Goal: Task Accomplishment & Management: Use online tool/utility

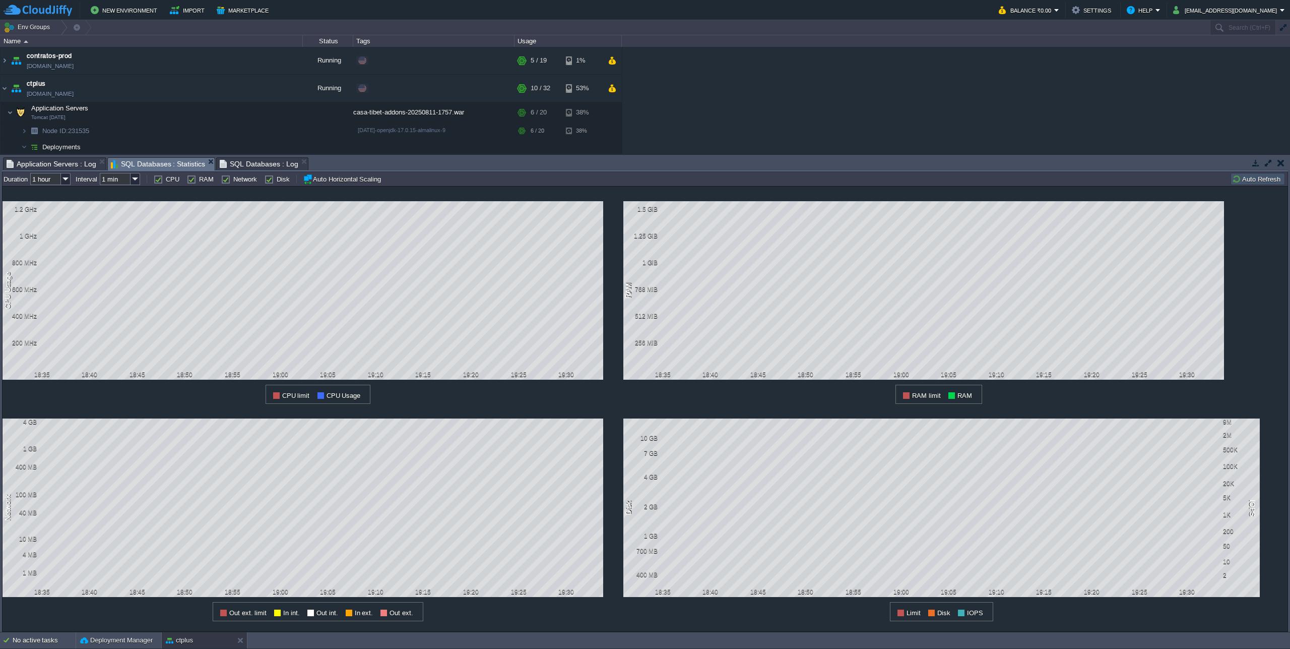
click at [1259, 178] on button "Auto Refresh" at bounding box center [1257, 178] width 51 height 9
click at [1260, 180] on button "Auto Refresh" at bounding box center [1257, 178] width 51 height 9
click at [56, 174] on input "1 hour" at bounding box center [45, 179] width 31 height 12
click at [235, 164] on span "SQL Databases : Log" at bounding box center [259, 164] width 79 height 12
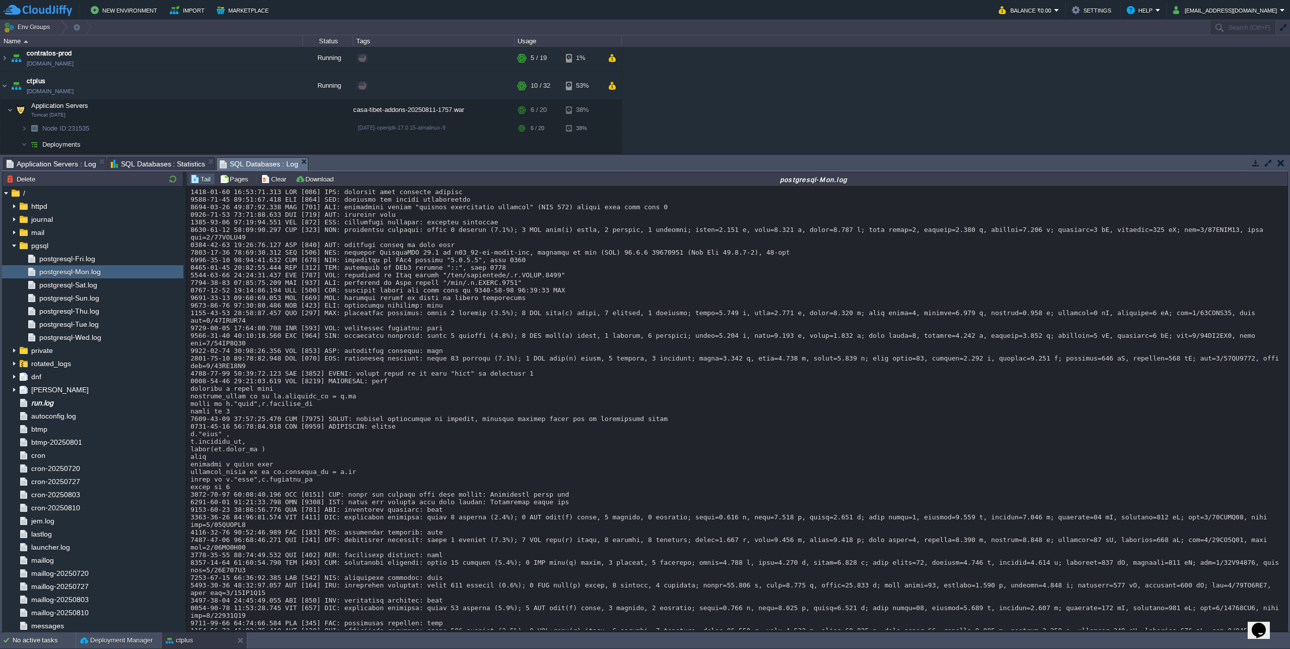
click at [50, 165] on span "Application Servers : Log" at bounding box center [52, 164] width 90 height 12
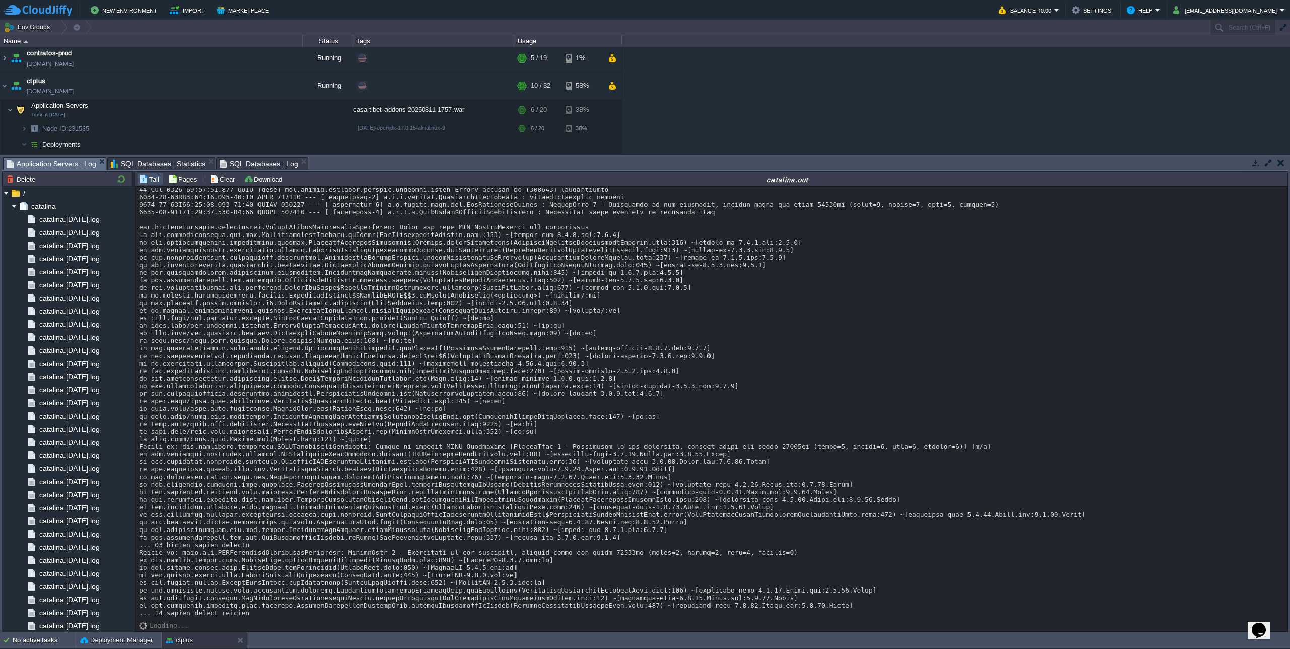
scroll to position [17898, 0]
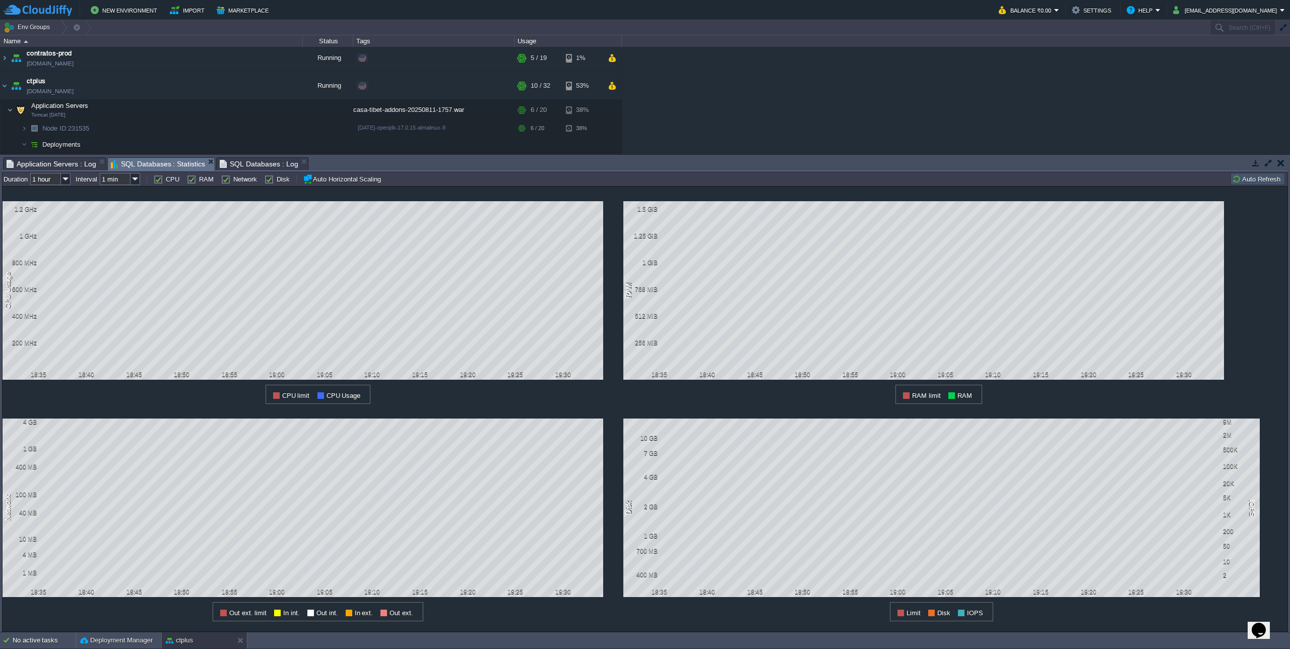
click at [168, 164] on span "SQL Databases : Statistics" at bounding box center [158, 164] width 95 height 13
click at [1253, 179] on button "Auto Refresh" at bounding box center [1257, 178] width 51 height 9
click at [1253, 183] on button "Auto Refresh" at bounding box center [1257, 178] width 51 height 9
click at [68, 182] on img at bounding box center [66, 179] width 10 height 12
click at [52, 216] on div "12 hours" at bounding box center [51, 218] width 38 height 13
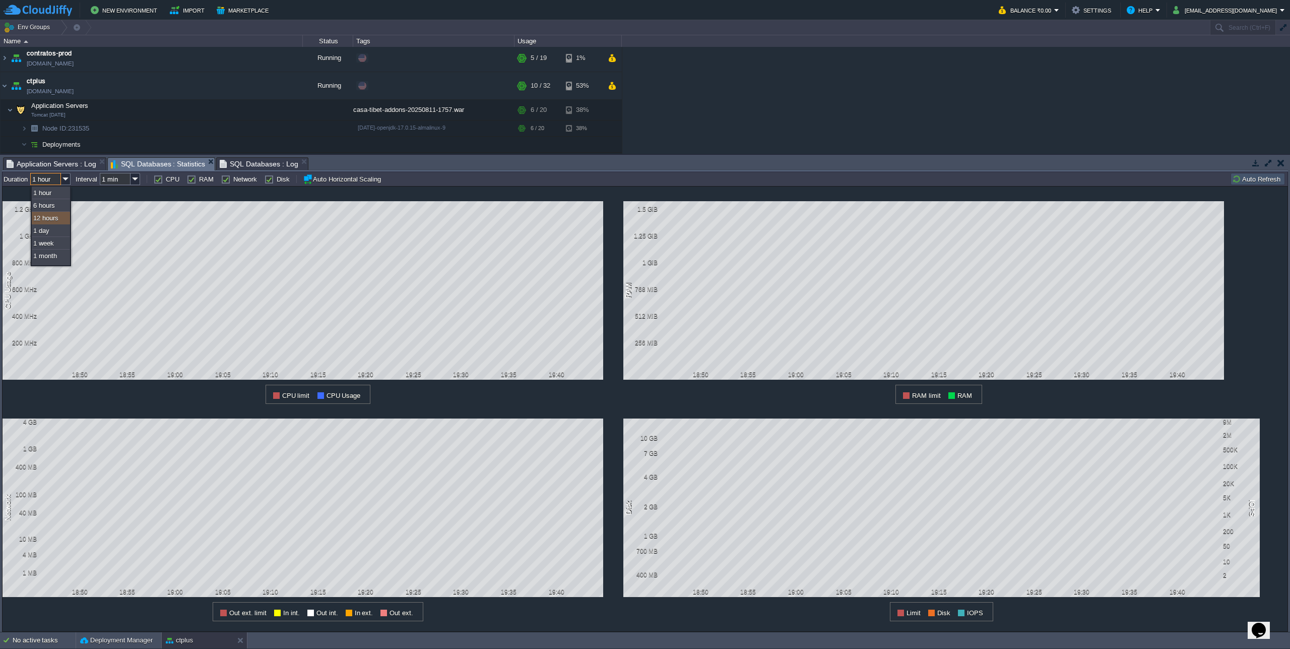
type input "12 hours"
type input "1 hour"
click at [64, 181] on img at bounding box center [66, 179] width 10 height 12
click at [50, 230] on div "1 day" at bounding box center [51, 230] width 38 height 13
click at [66, 180] on img at bounding box center [66, 179] width 10 height 12
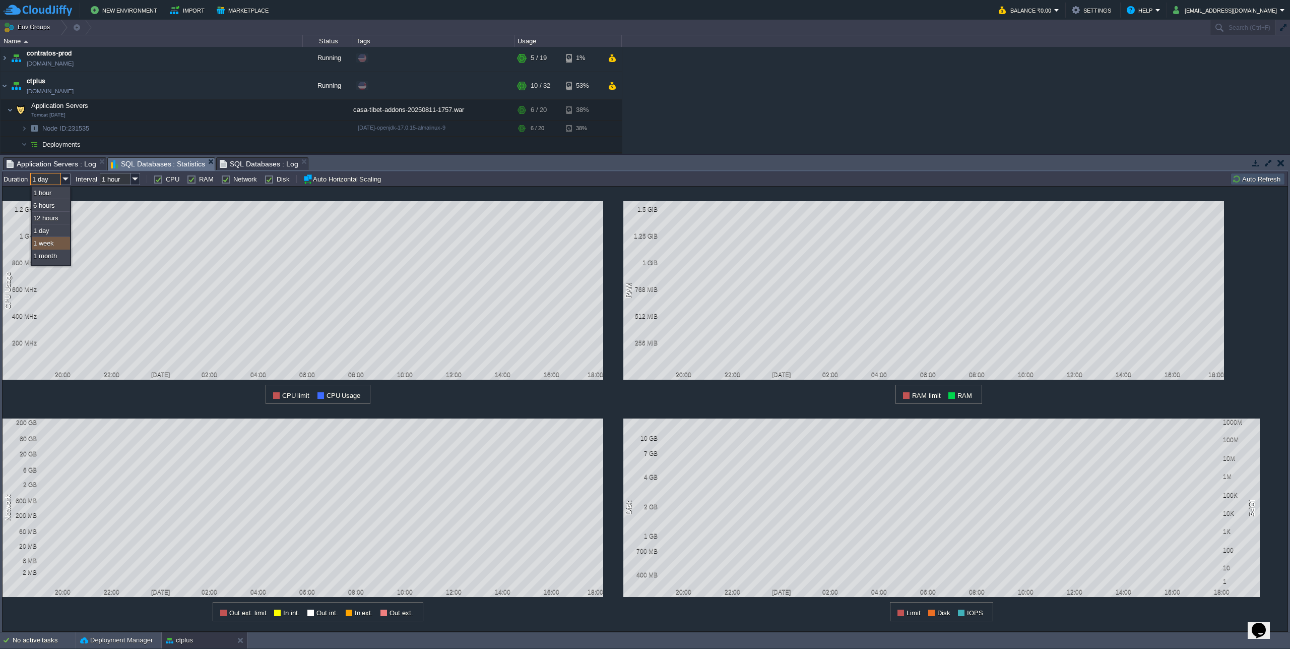
click at [45, 241] on div "1 week" at bounding box center [51, 243] width 38 height 13
type input "1 week"
click at [129, 181] on input "1 hour" at bounding box center [115, 179] width 31 height 12
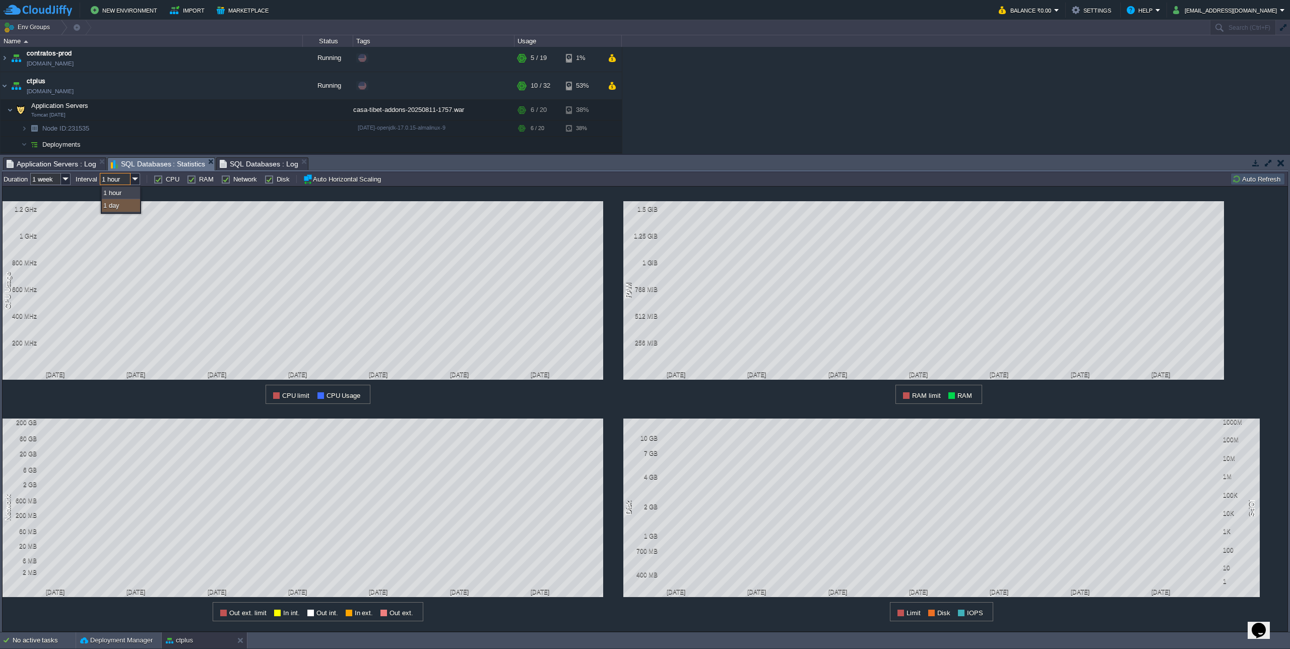
click at [124, 209] on div "1 day" at bounding box center [121, 205] width 38 height 13
click at [138, 181] on img at bounding box center [136, 179] width 10 height 12
click at [131, 193] on div "1 hour" at bounding box center [121, 192] width 38 height 13
click at [130, 183] on input "1 hour" at bounding box center [115, 179] width 31 height 12
click at [124, 206] on div "1 day" at bounding box center [121, 205] width 38 height 13
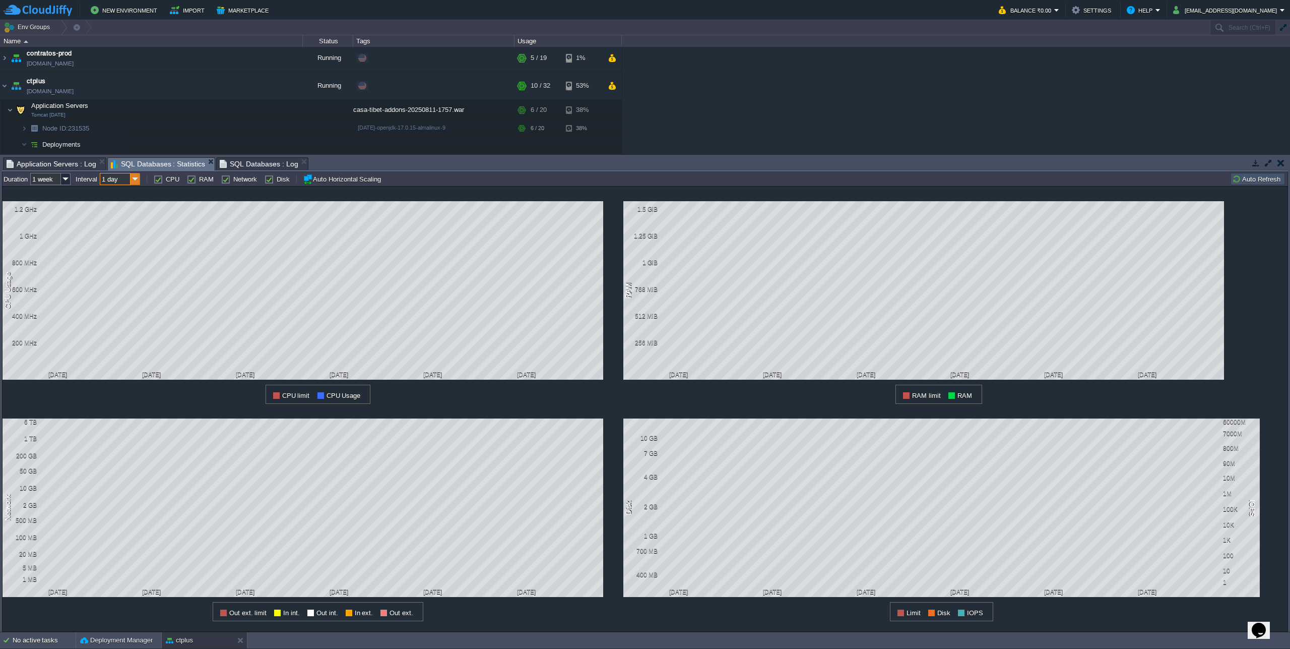
click at [137, 185] on img at bounding box center [136, 179] width 10 height 12
click at [137, 192] on div "1 hour" at bounding box center [121, 192] width 38 height 13
type input "1 hour"
click at [237, 115] on td at bounding box center [242, 109] width 15 height 15
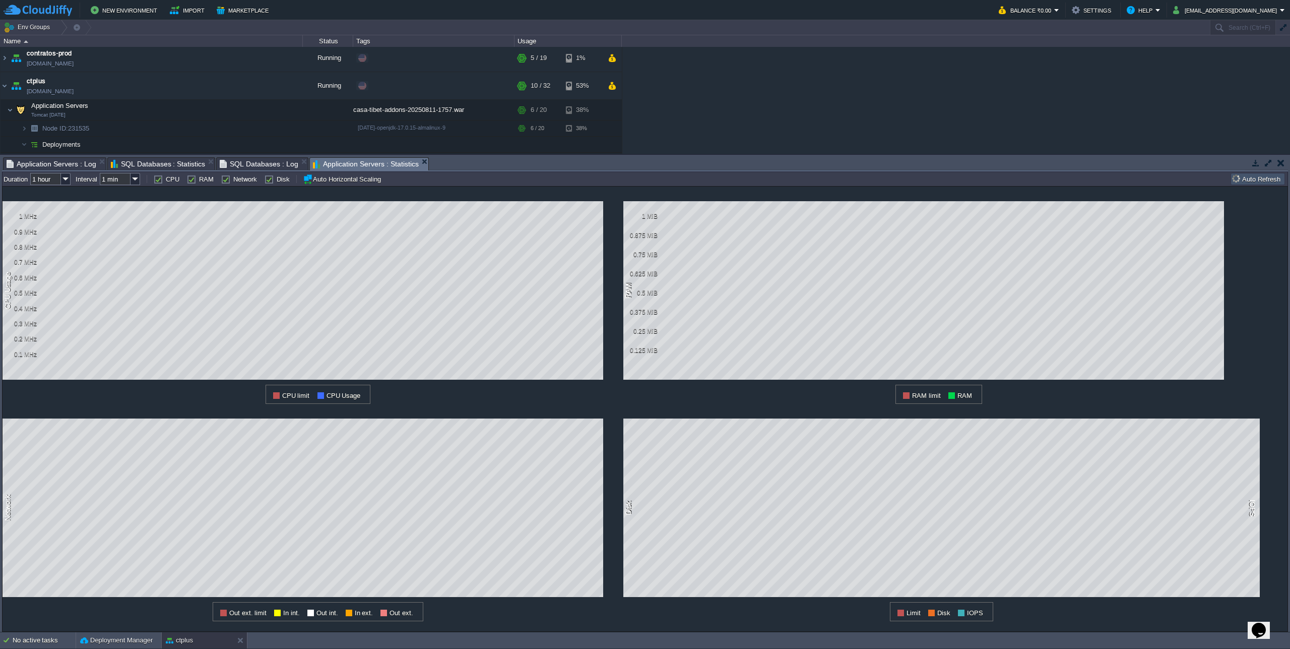
click at [162, 160] on span "SQL Databases : Statistics" at bounding box center [158, 164] width 95 height 12
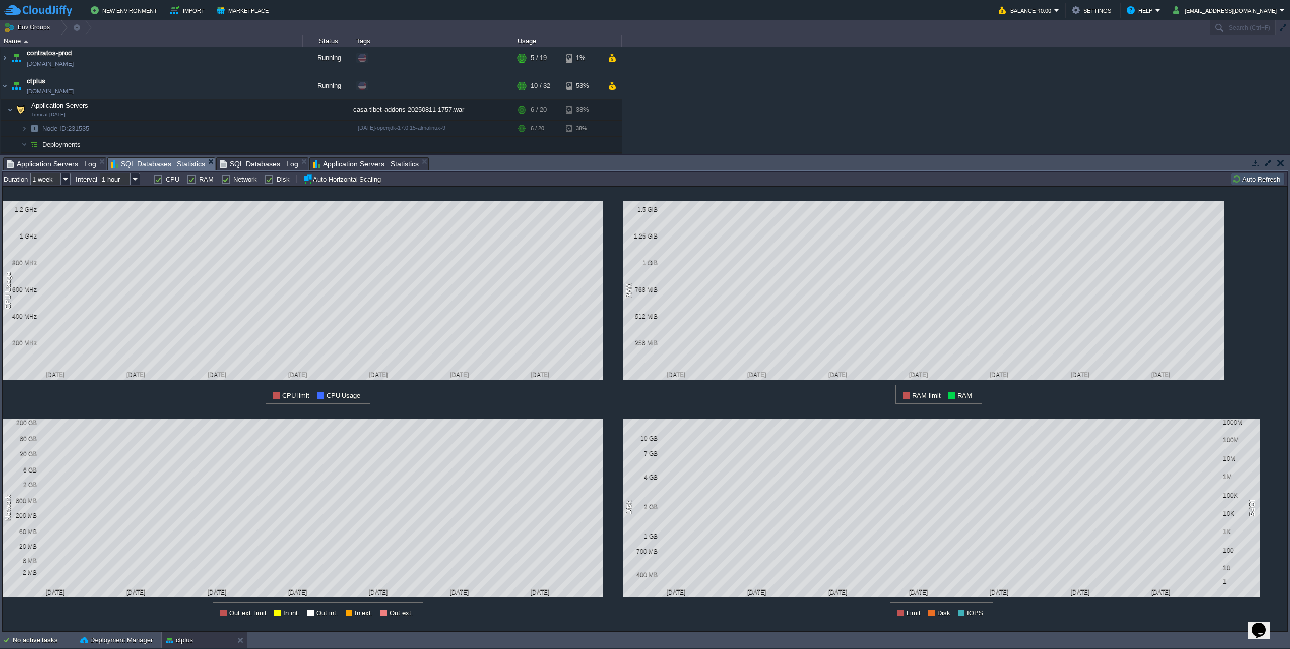
click at [353, 161] on span "Application Servers : Statistics" at bounding box center [366, 164] width 106 height 12
click at [60, 181] on input "1 hour" at bounding box center [45, 179] width 31 height 12
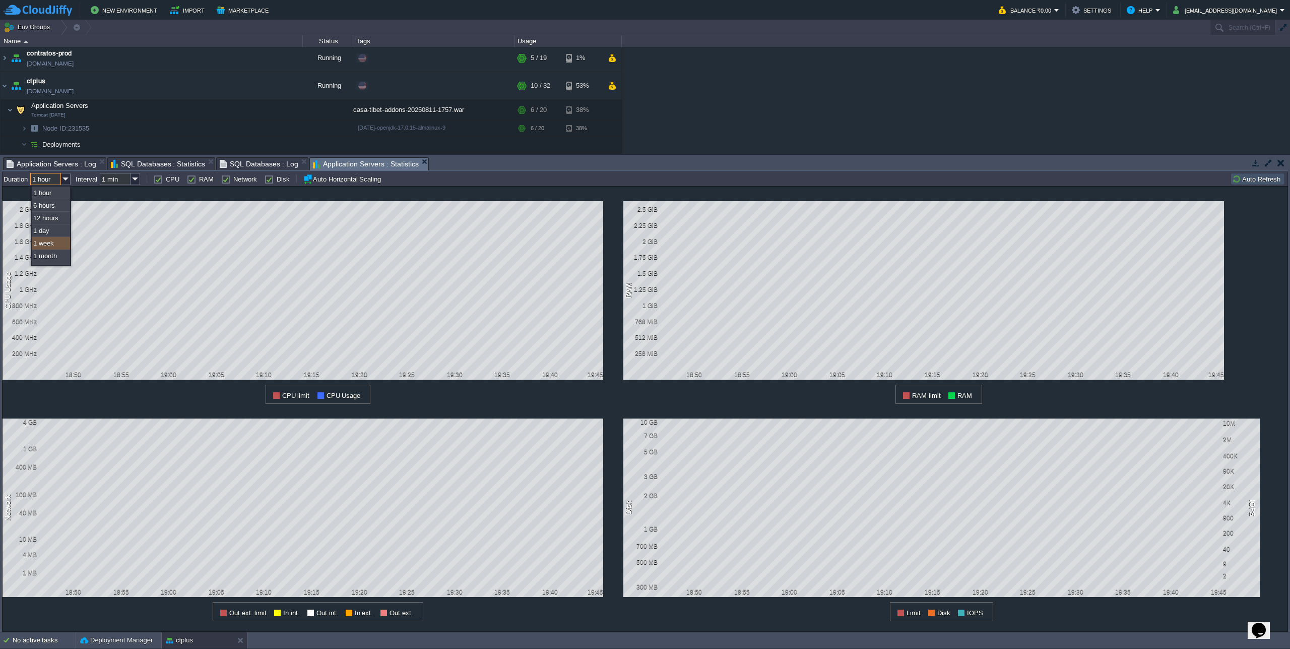
click at [48, 243] on div "1 week" at bounding box center [51, 243] width 38 height 13
type input "1 week"
type input "1 hour"
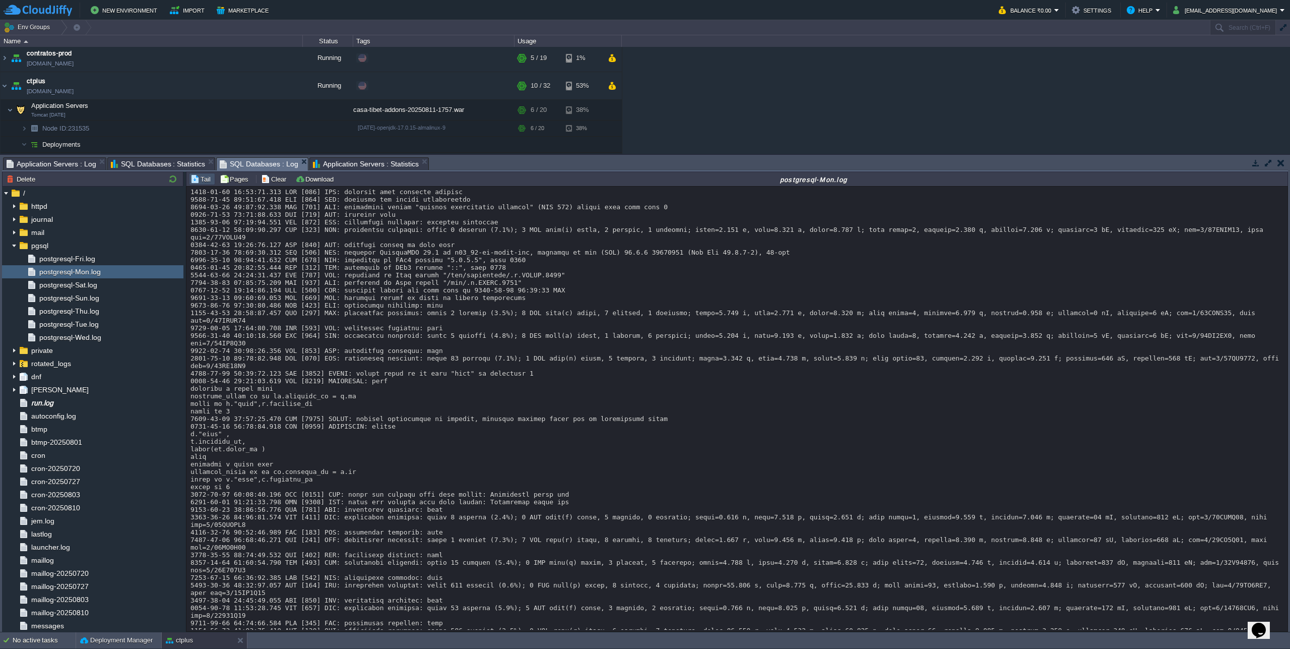
click at [253, 163] on span "SQL Databases : Log" at bounding box center [259, 164] width 79 height 13
click at [76, 165] on span "Application Servers : Log" at bounding box center [52, 164] width 90 height 12
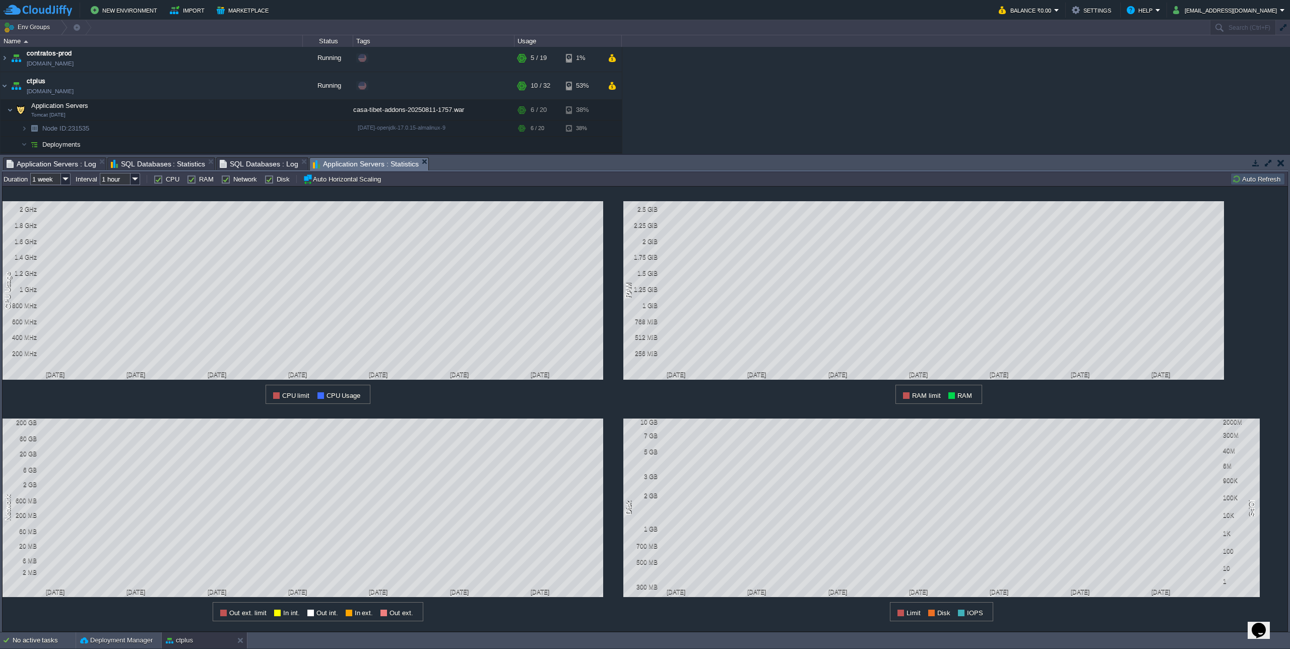
click at [359, 159] on span "Application Servers : Statistics" at bounding box center [366, 164] width 106 height 13
click at [65, 178] on img at bounding box center [66, 179] width 10 height 12
click at [58, 190] on div "1 hour" at bounding box center [51, 192] width 38 height 13
type input "1 hour"
type input "1 min"
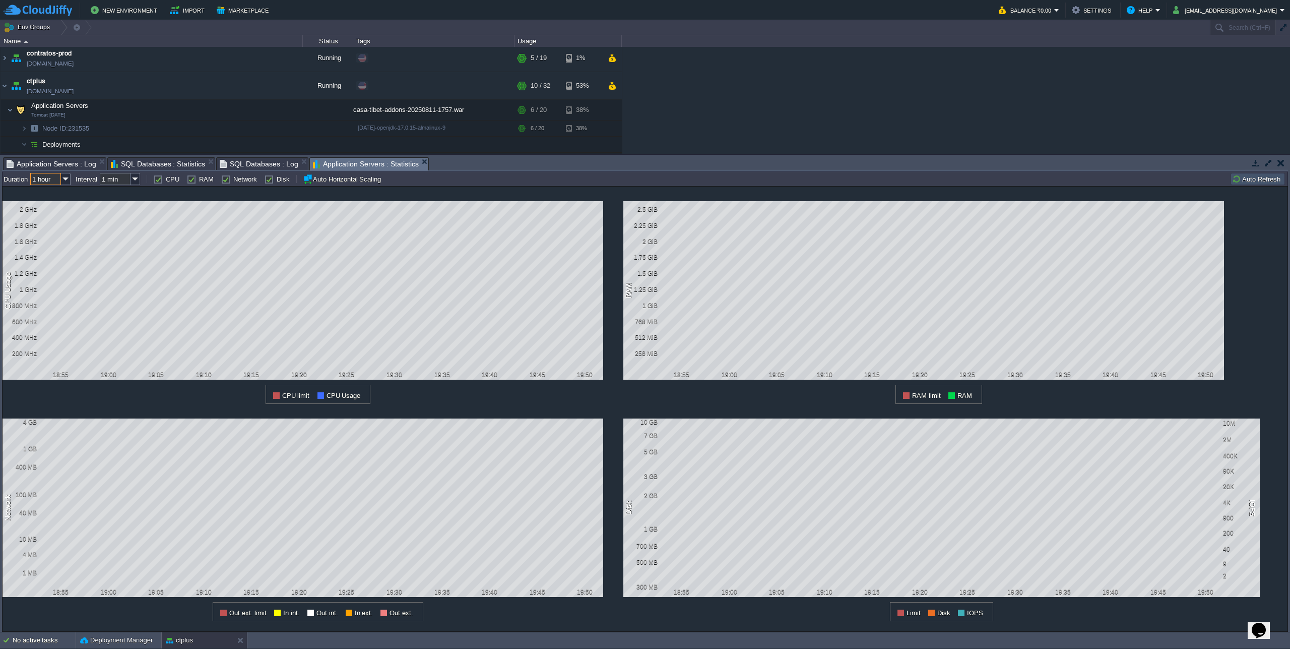
click at [1260, 179] on button "Auto Refresh" at bounding box center [1257, 178] width 51 height 9
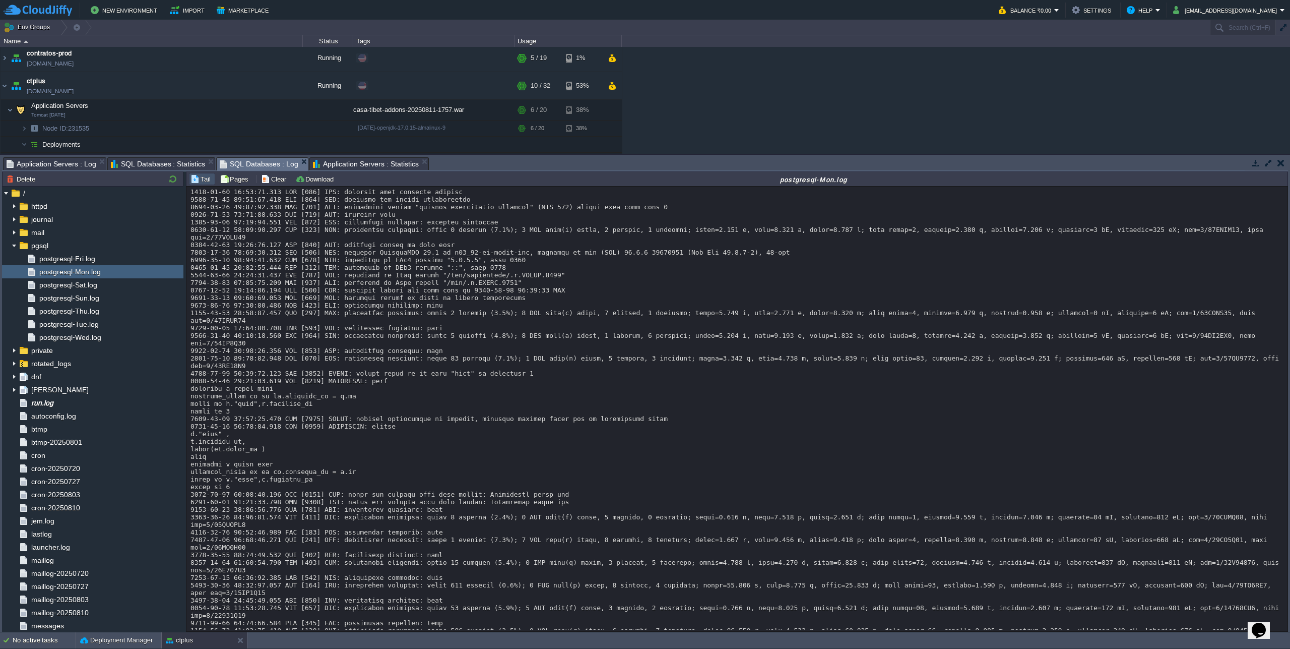
click at [260, 169] on span "SQL Databases : Log" at bounding box center [259, 164] width 79 height 13
click at [157, 168] on span "SQL Databases : Statistics" at bounding box center [158, 164] width 95 height 12
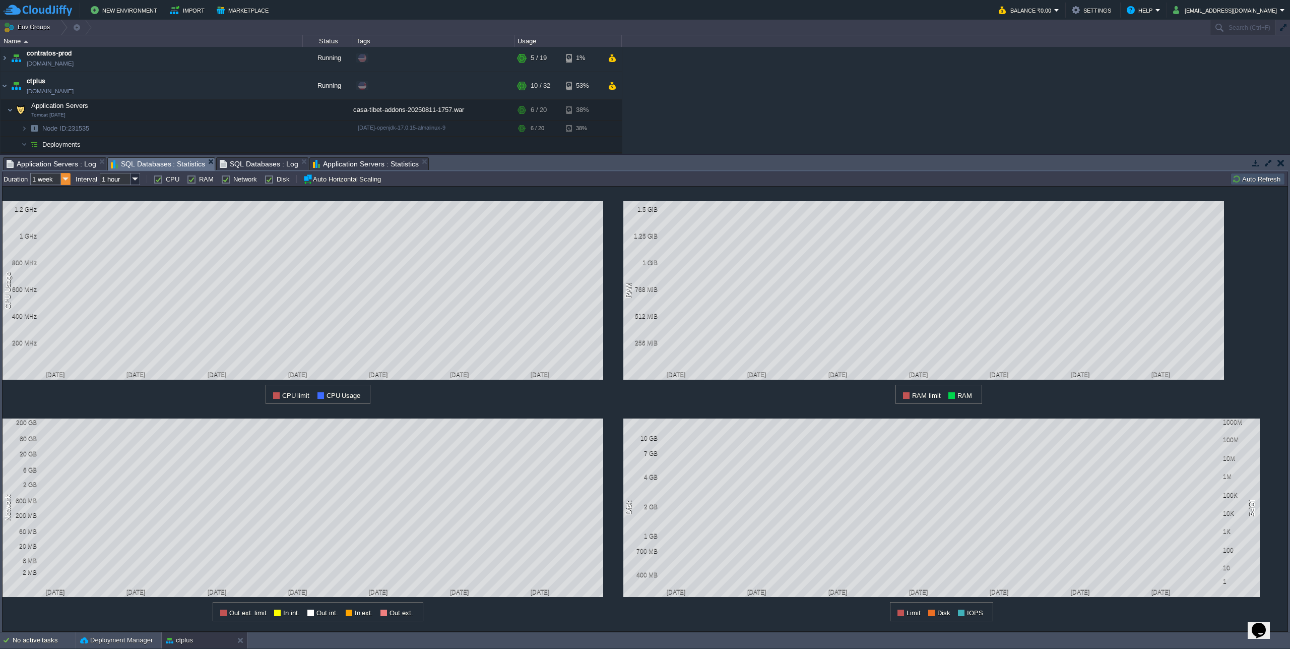
click at [61, 176] on img at bounding box center [66, 179] width 10 height 12
click at [59, 194] on div "1 hour" at bounding box center [51, 192] width 38 height 13
type input "1 hour"
type input "1 min"
click at [335, 161] on span "Application Servers : Statistics" at bounding box center [366, 164] width 106 height 13
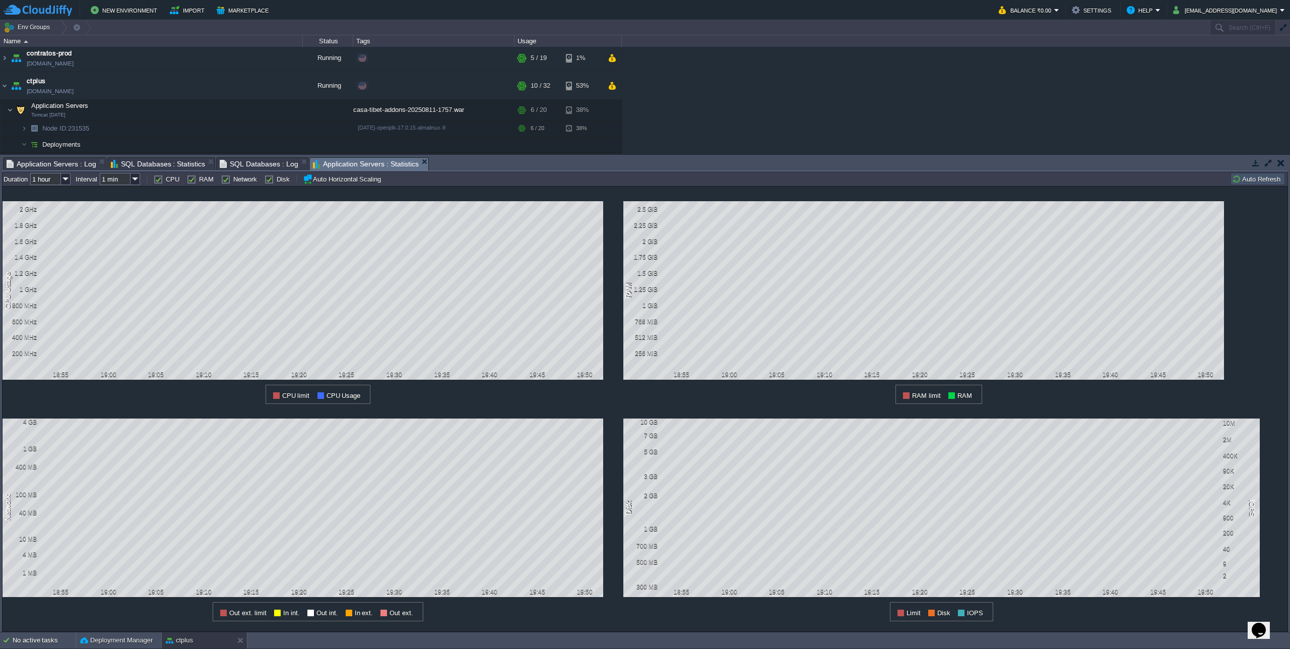
click at [174, 165] on span "SQL Databases : Statistics" at bounding box center [158, 164] width 95 height 12
click at [347, 164] on span "Application Servers : Statistics" at bounding box center [366, 164] width 106 height 13
click at [141, 161] on span "SQL Databases : Statistics" at bounding box center [158, 164] width 95 height 13
click at [357, 169] on span "Application Servers : Statistics" at bounding box center [366, 164] width 106 height 13
click at [1256, 183] on button "Auto Refresh" at bounding box center [1257, 178] width 51 height 9
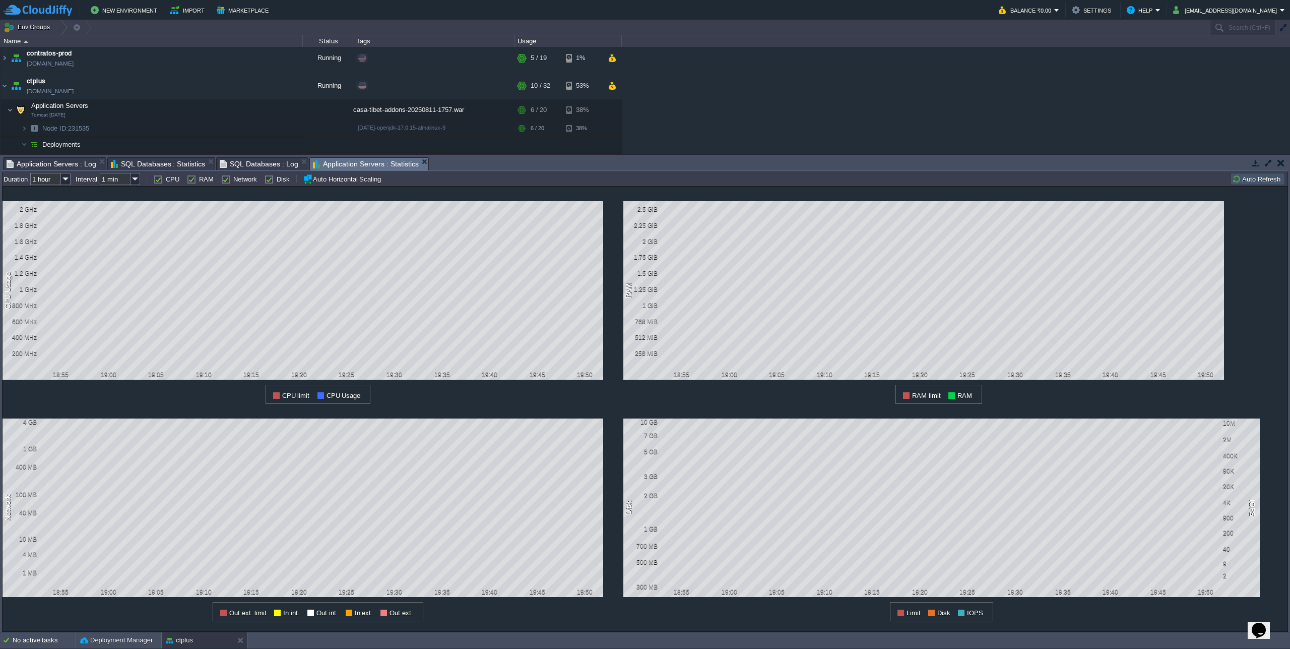
click at [1256, 183] on button "Auto Refresh" at bounding box center [1257, 178] width 51 height 9
click at [160, 164] on span "SQL Databases : Statistics" at bounding box center [158, 164] width 95 height 13
click at [347, 160] on span "Application Servers : Statistics" at bounding box center [366, 164] width 106 height 12
click at [143, 160] on span "SQL Databases : Statistics" at bounding box center [158, 164] width 95 height 12
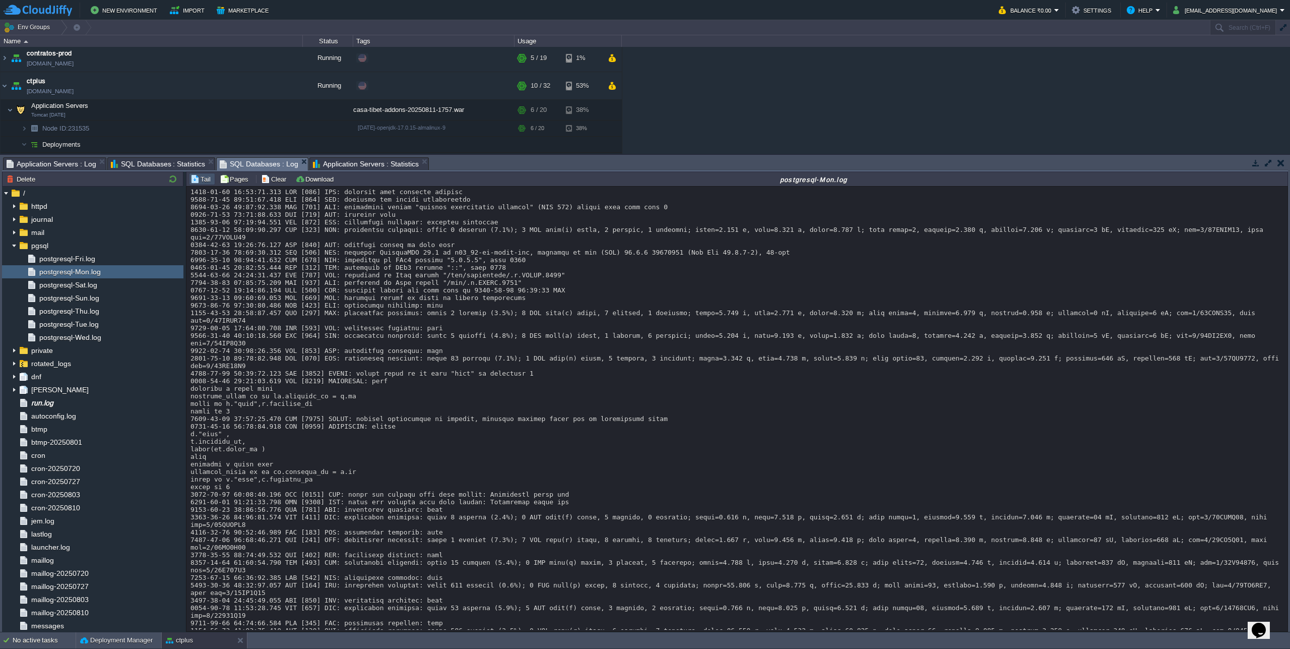
click at [256, 163] on span "SQL Databases : Log" at bounding box center [259, 164] width 79 height 13
click at [60, 161] on span "Application Servers : Log" at bounding box center [52, 164] width 90 height 12
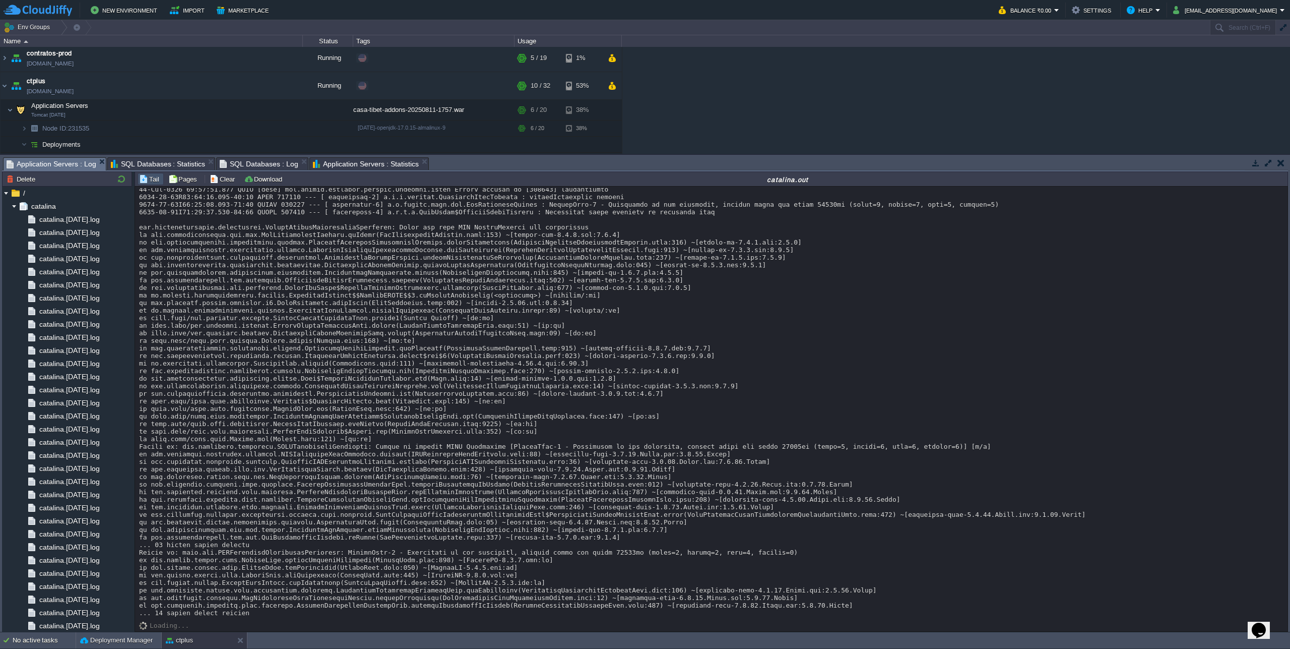
click at [363, 161] on span "Application Servers : Statistics" at bounding box center [366, 164] width 106 height 12
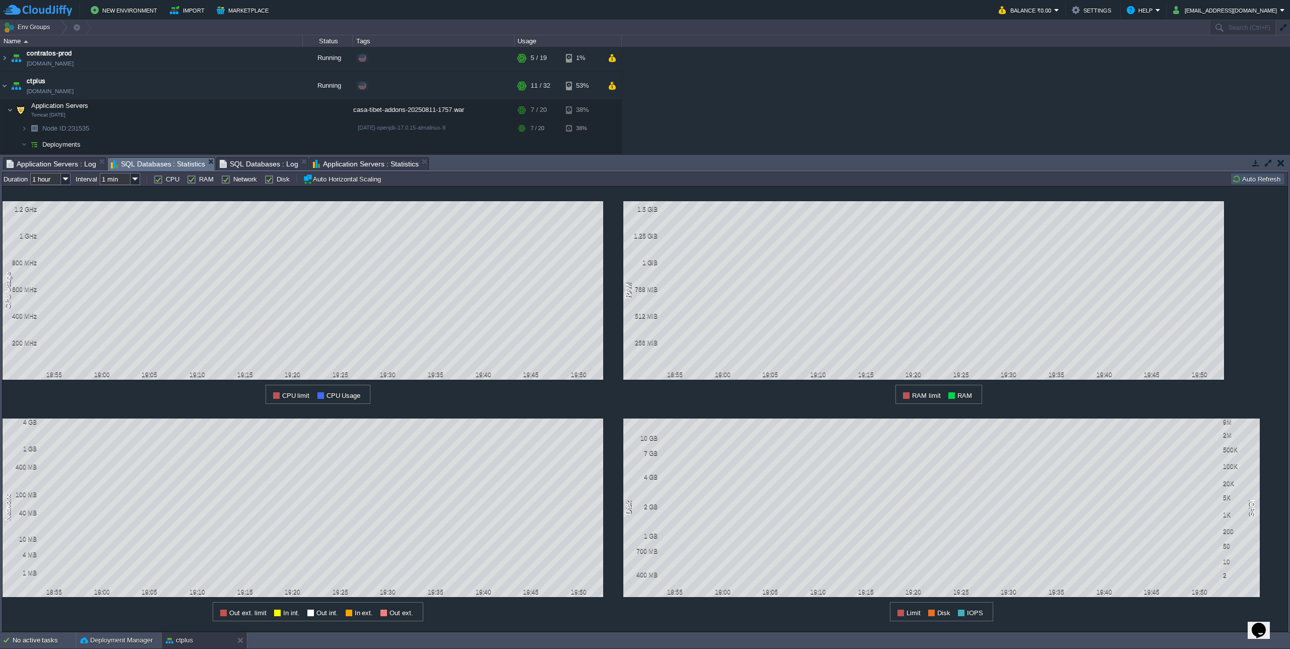
click at [134, 165] on span "SQL Databases : Statistics" at bounding box center [158, 164] width 95 height 13
click at [1260, 185] on div "all Duration 1 hour Interval 1 min CPU RAM Network Disk Auto Horizontal Scaling…" at bounding box center [645, 178] width 1286 height 15
click at [1263, 179] on button "Auto Refresh" at bounding box center [1257, 178] width 51 height 9
drag, startPoint x: 1266, startPoint y: 181, endPoint x: 1271, endPoint y: 307, distance: 126.1
click at [1266, 182] on button "Auto Refresh" at bounding box center [1257, 178] width 51 height 9
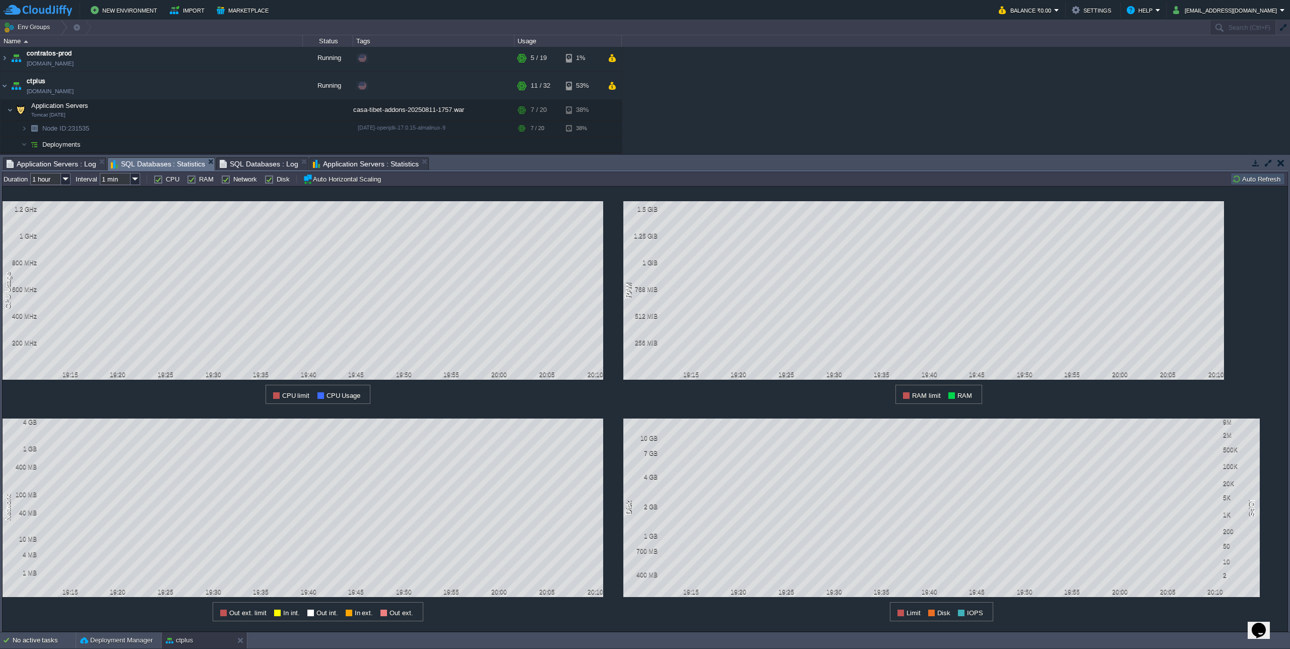
click at [252, 163] on span "SQL Databases : Log" at bounding box center [259, 164] width 79 height 12
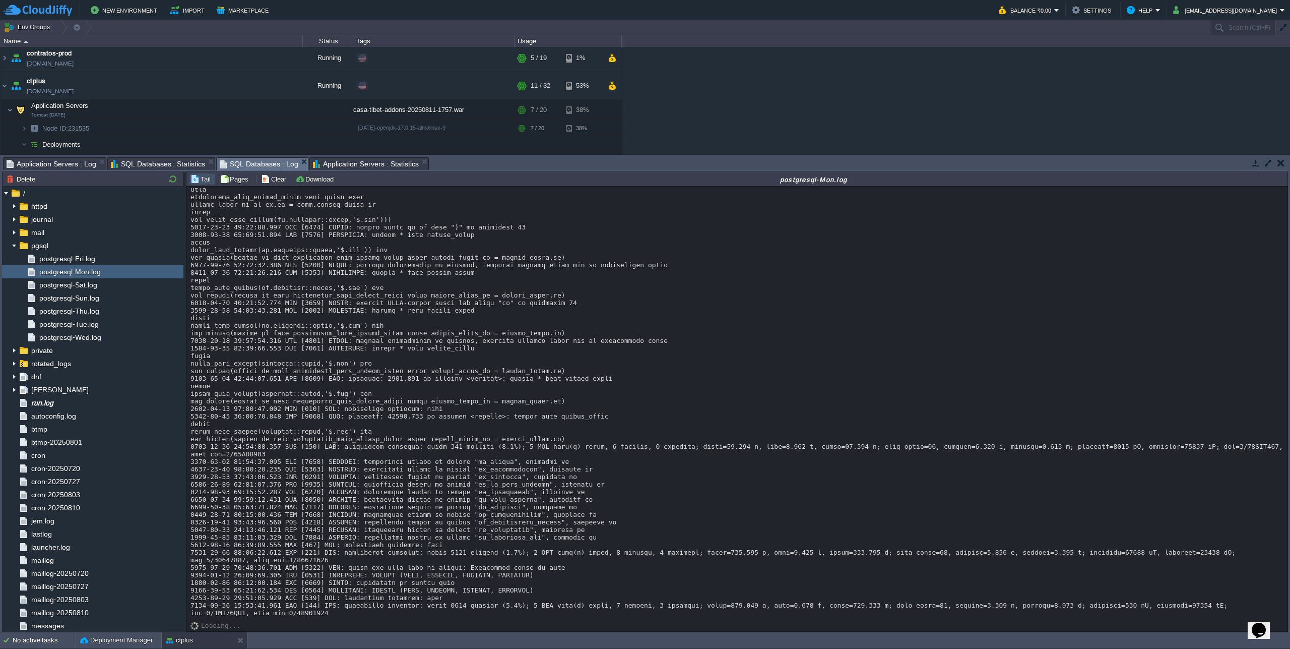
scroll to position [2194, 0]
click at [143, 166] on span "SQL Databases : Statistics" at bounding box center [158, 164] width 95 height 12
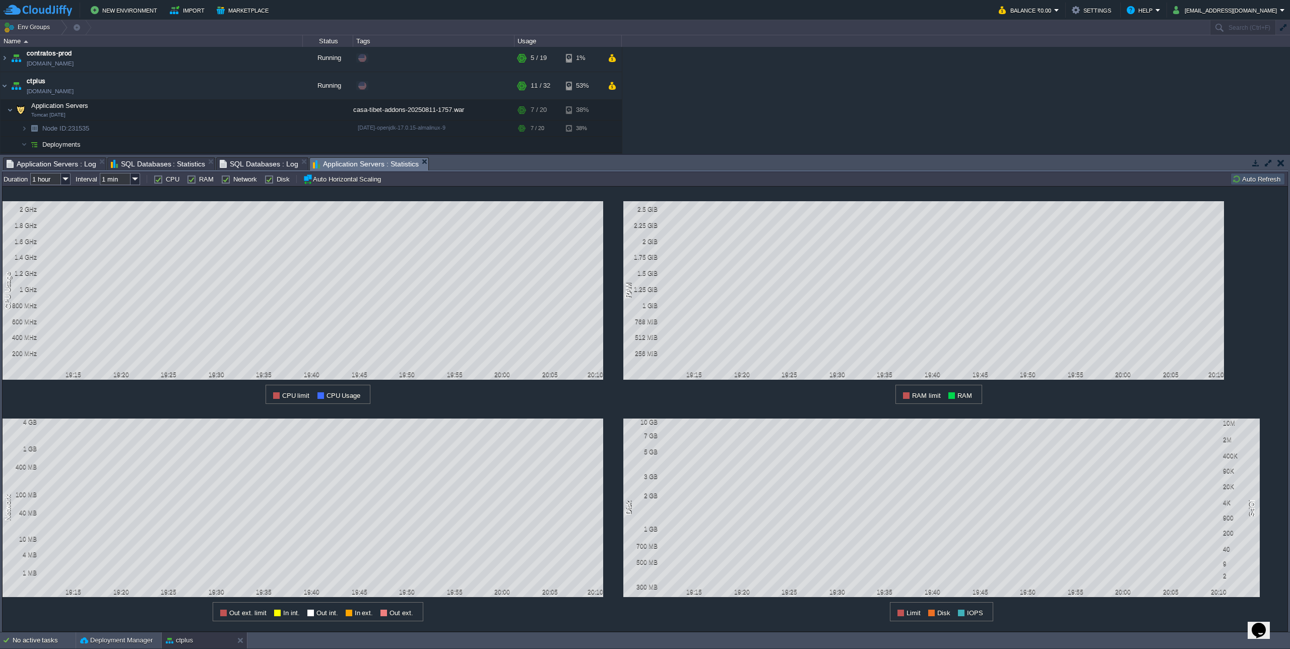
click at [371, 168] on span "Application Servers : Statistics" at bounding box center [366, 164] width 106 height 13
click at [54, 167] on span "Application Servers : Log" at bounding box center [52, 164] width 90 height 12
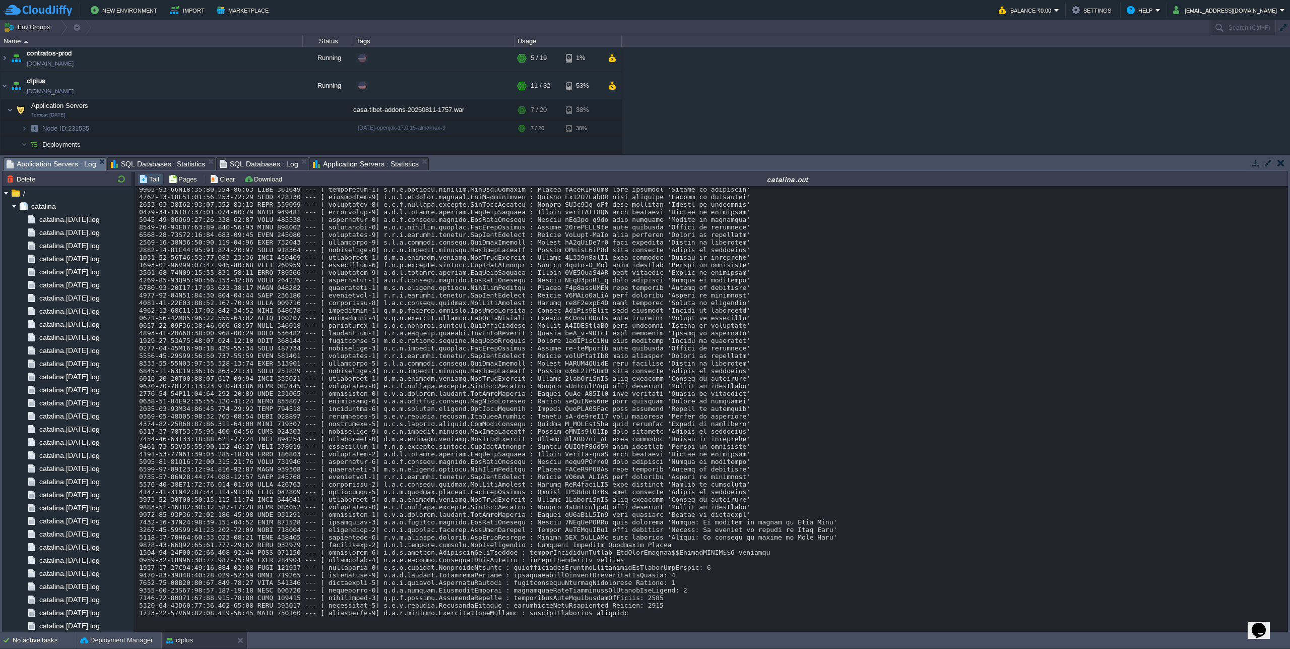
scroll to position [17844, 0]
click at [166, 168] on span "SQL Databases : Statistics" at bounding box center [158, 164] width 95 height 12
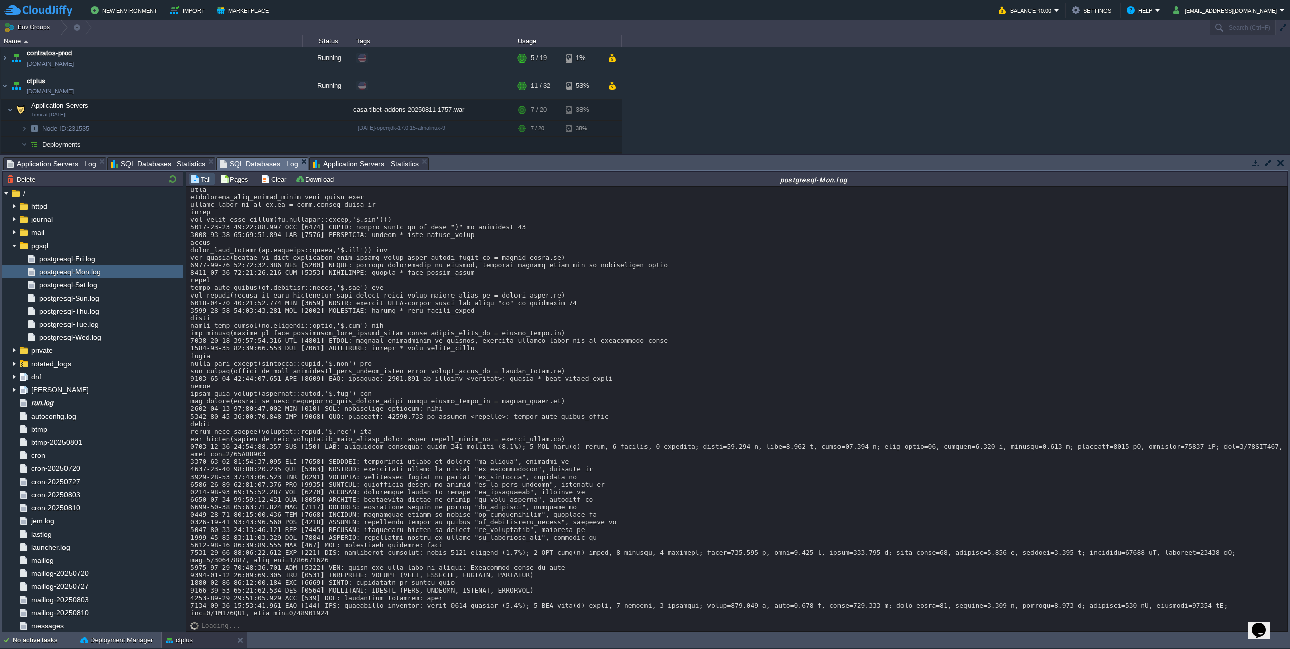
click at [245, 165] on span "SQL Databases : Log" at bounding box center [259, 164] width 79 height 13
click at [166, 168] on span "SQL Databases : Statistics" at bounding box center [158, 164] width 95 height 12
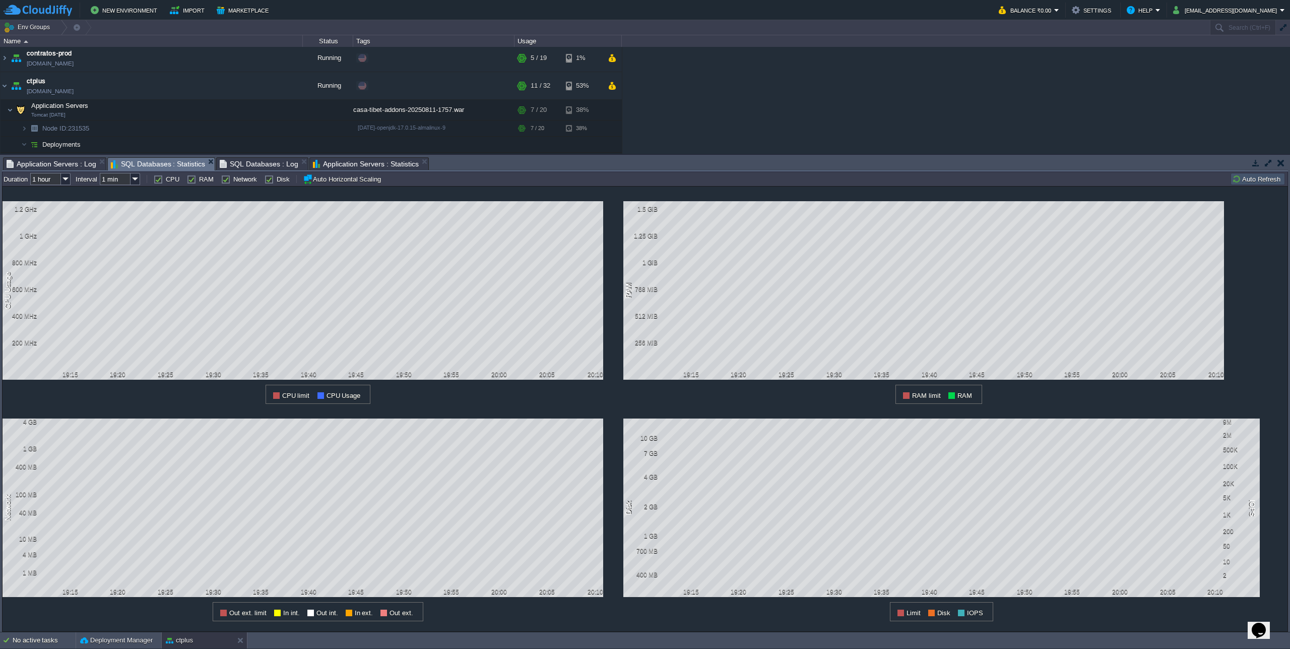
click at [1253, 179] on button "Auto Refresh" at bounding box center [1257, 178] width 51 height 9
click at [337, 165] on span "Application Servers : Statistics" at bounding box center [366, 164] width 106 height 12
click at [1257, 179] on button "Auto Refresh" at bounding box center [1257, 178] width 51 height 9
click at [65, 165] on span "Application Servers : Log" at bounding box center [52, 164] width 90 height 12
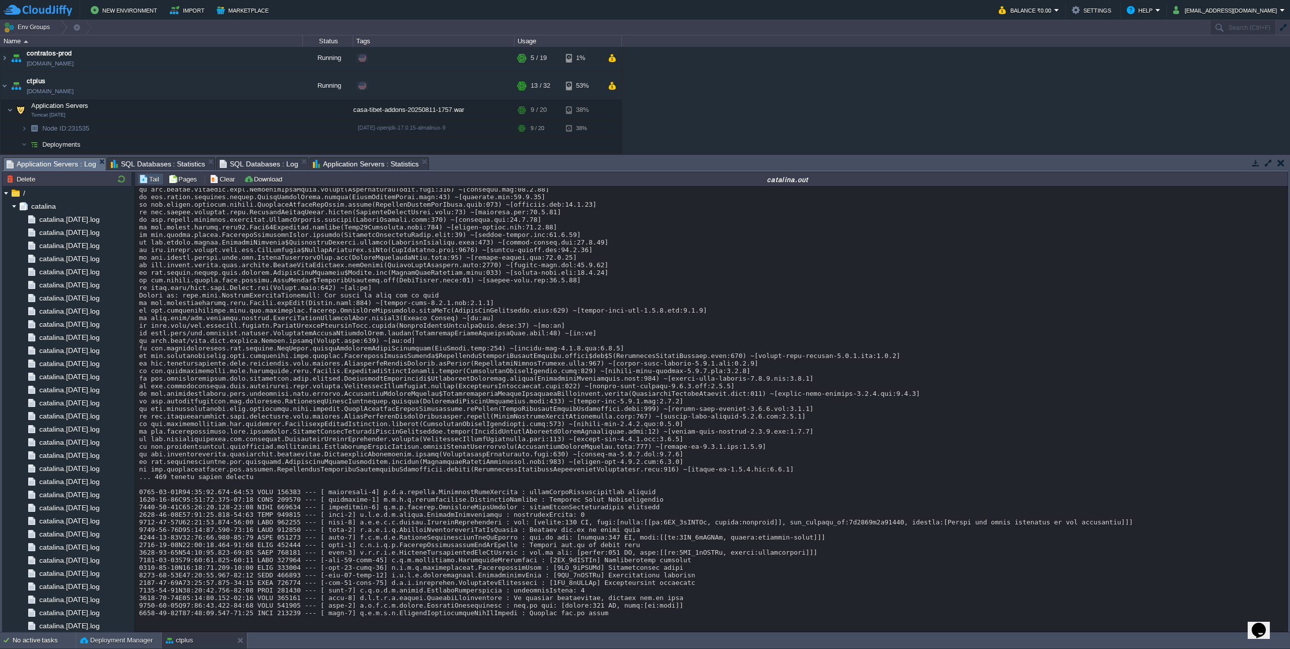
scroll to position [15756, 0]
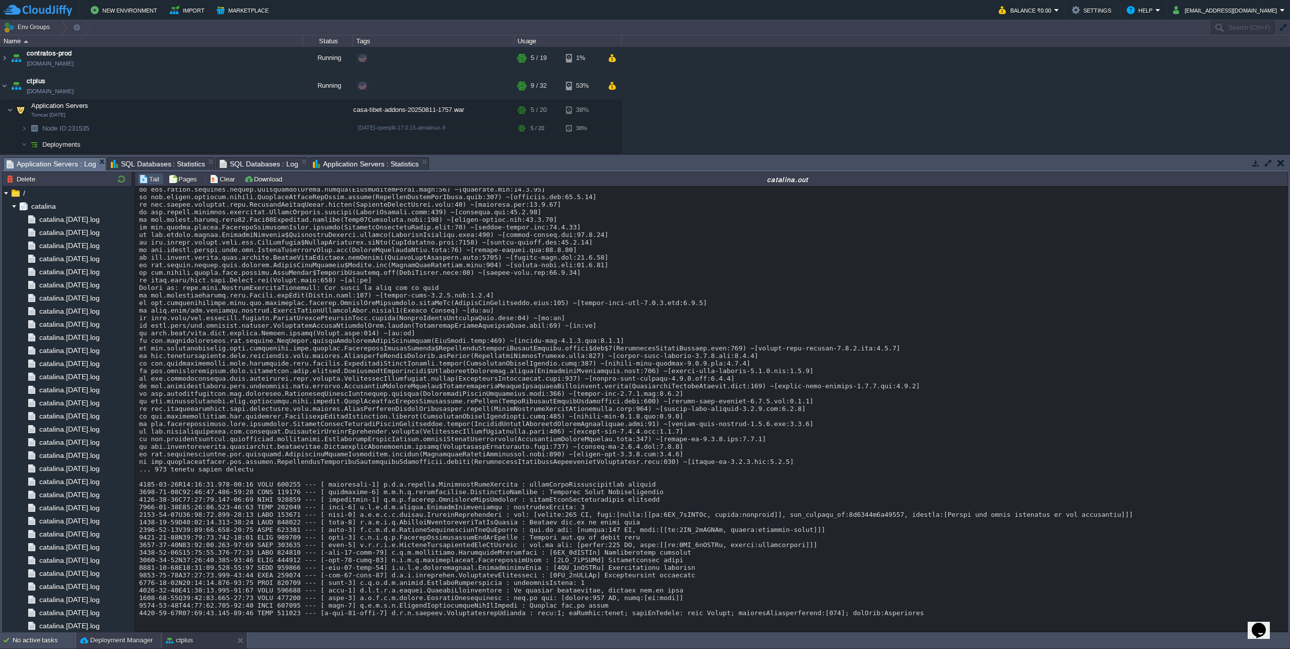
click at [107, 642] on button "Deployment Manager" at bounding box center [116, 640] width 73 height 10
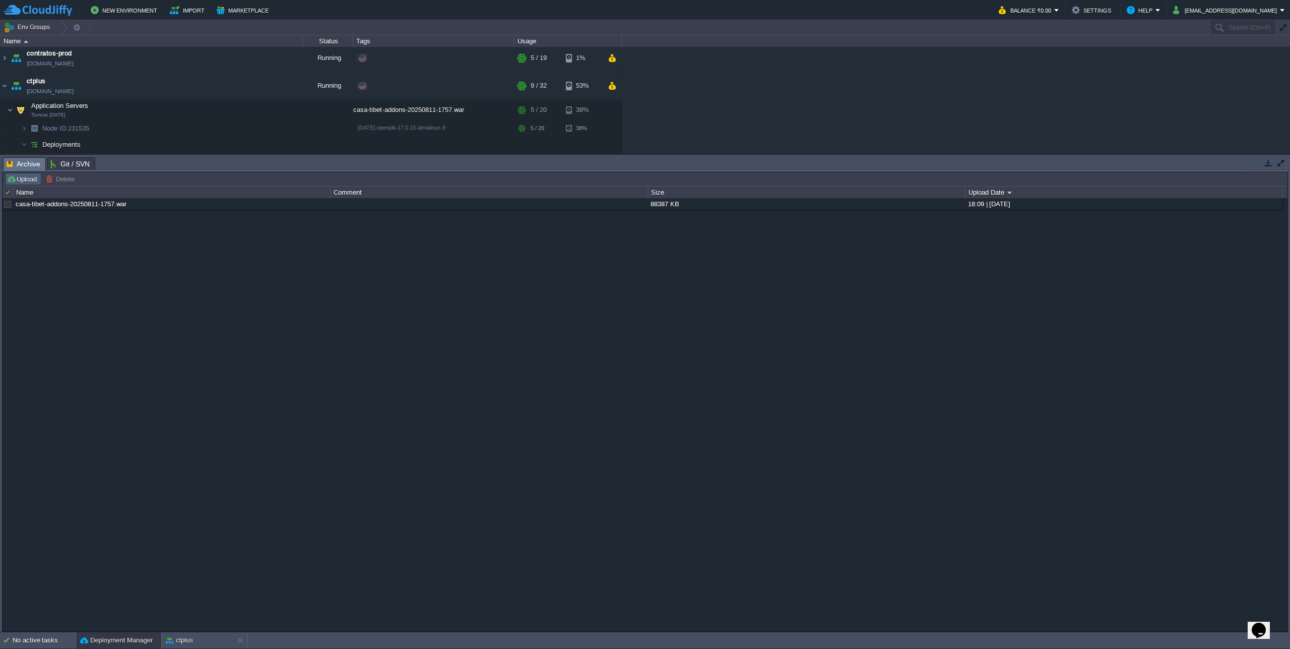
click at [17, 182] on button "Upload" at bounding box center [23, 178] width 33 height 9
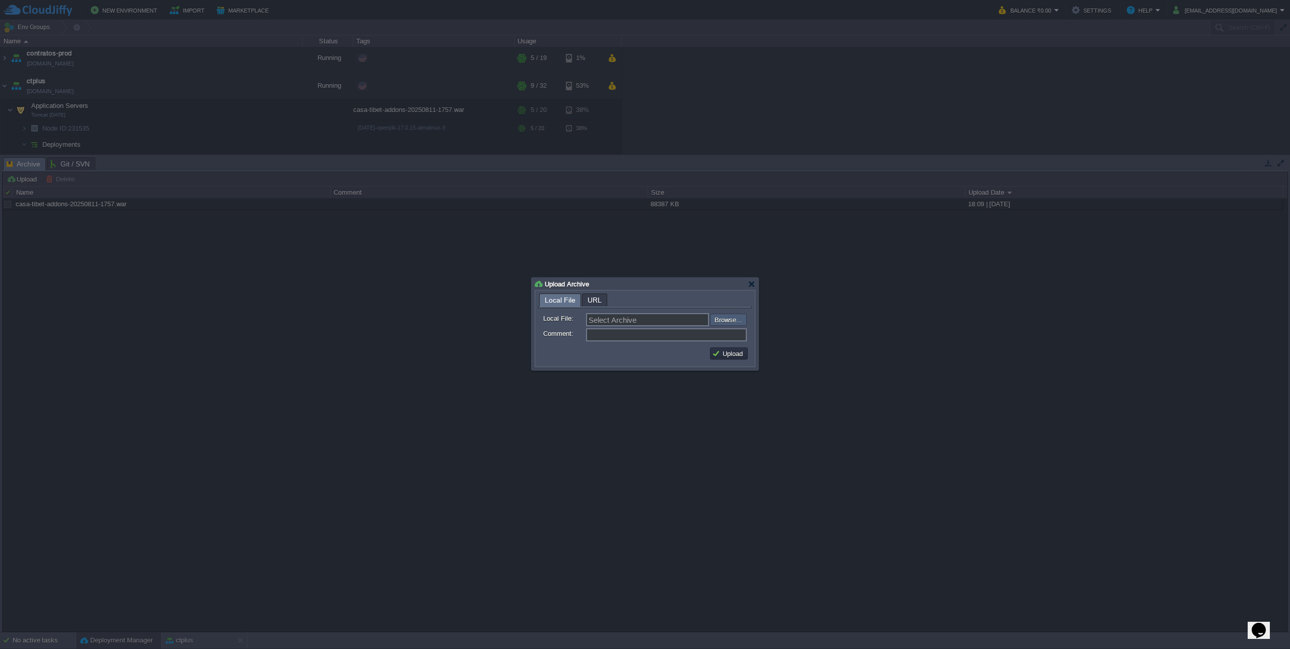
click at [734, 317] on input "file" at bounding box center [683, 319] width 128 height 12
type input "C:\fakepath\casa-tibet-addons-20250811-2035.war"
type input "casa-tibet-addons-20250811-2035.war"
click at [738, 354] on button "Upload" at bounding box center [729, 353] width 34 height 9
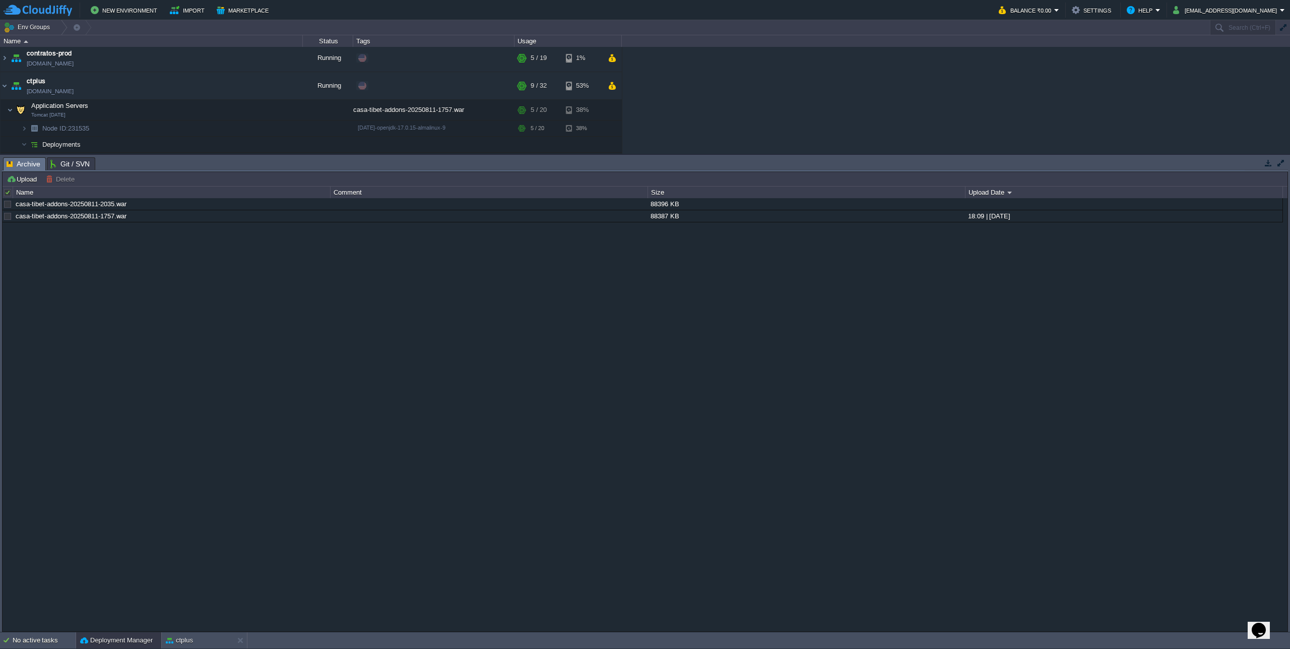
scroll to position [0, 0]
click at [183, 631] on div "casa-tibet-addons-20250811-2035.war 88396 KB 20:43 | [DATE] casa-[GEOGRAPHIC_DA…" at bounding box center [645, 414] width 1285 height 432
click at [184, 636] on button "ctplus" at bounding box center [179, 640] width 27 height 10
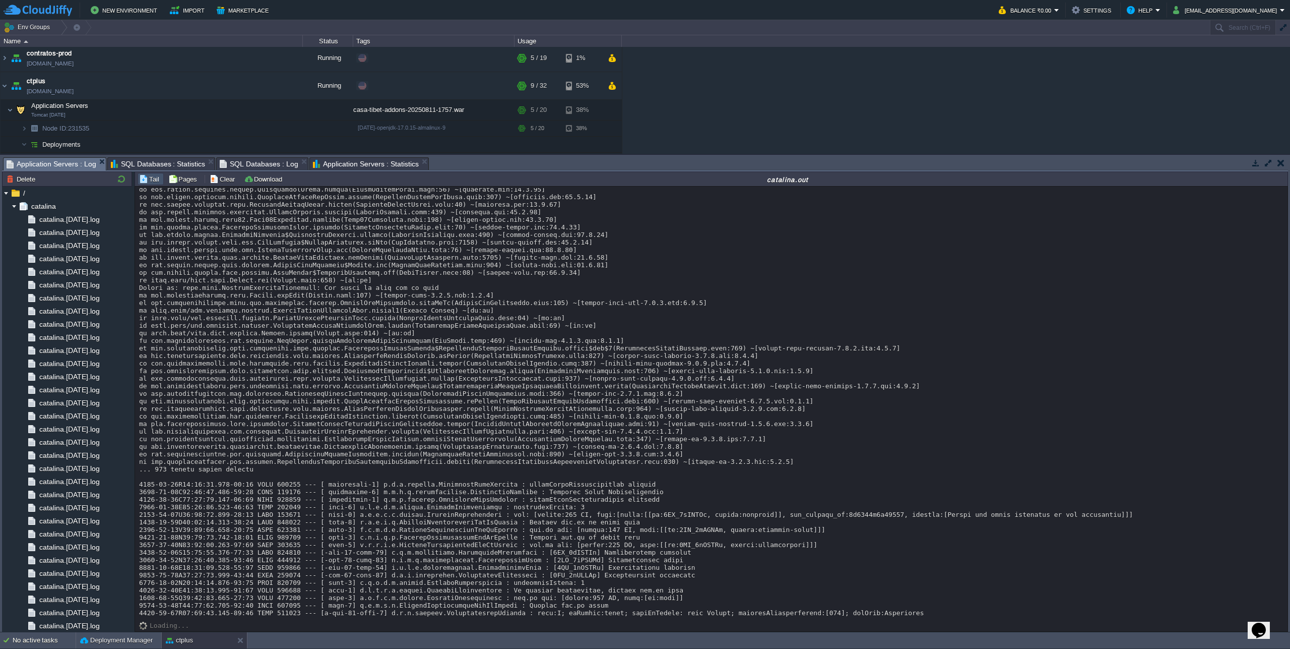
click at [136, 648] on div "No active tasks Deployment Manager ctplus" at bounding box center [645, 640] width 1290 height 17
click at [138, 642] on button "Deployment Manager" at bounding box center [116, 640] width 73 height 10
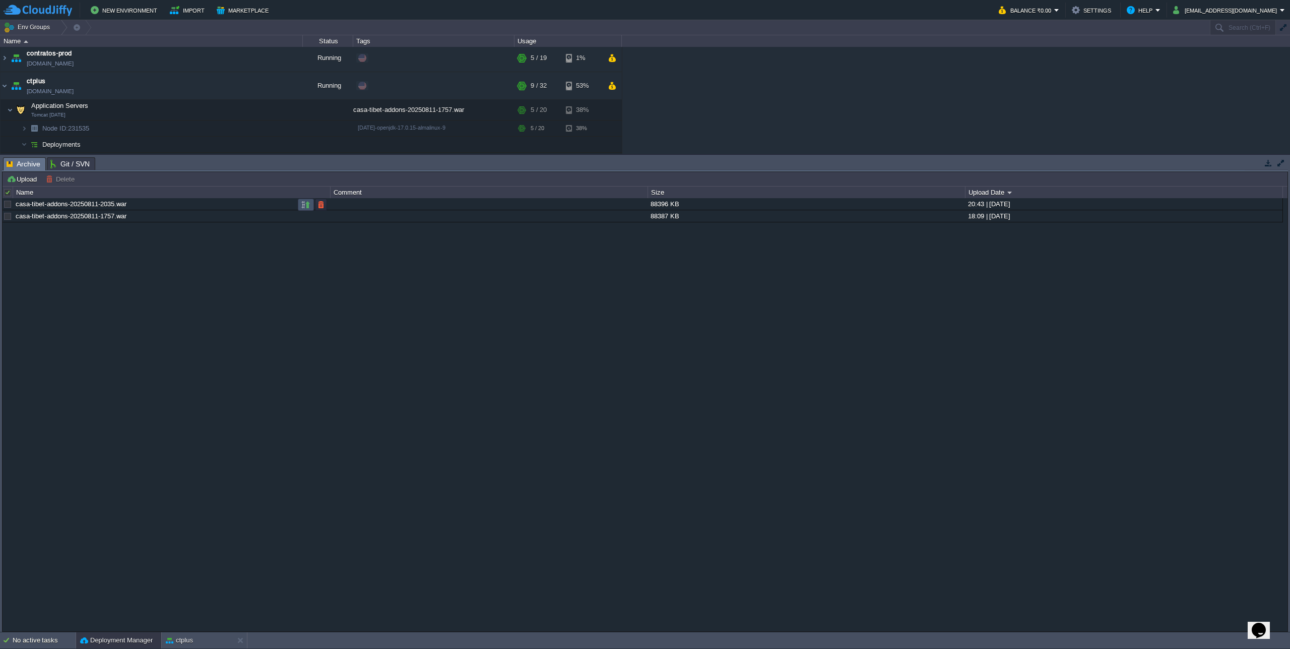
click at [304, 201] on button "button" at bounding box center [305, 204] width 9 height 9
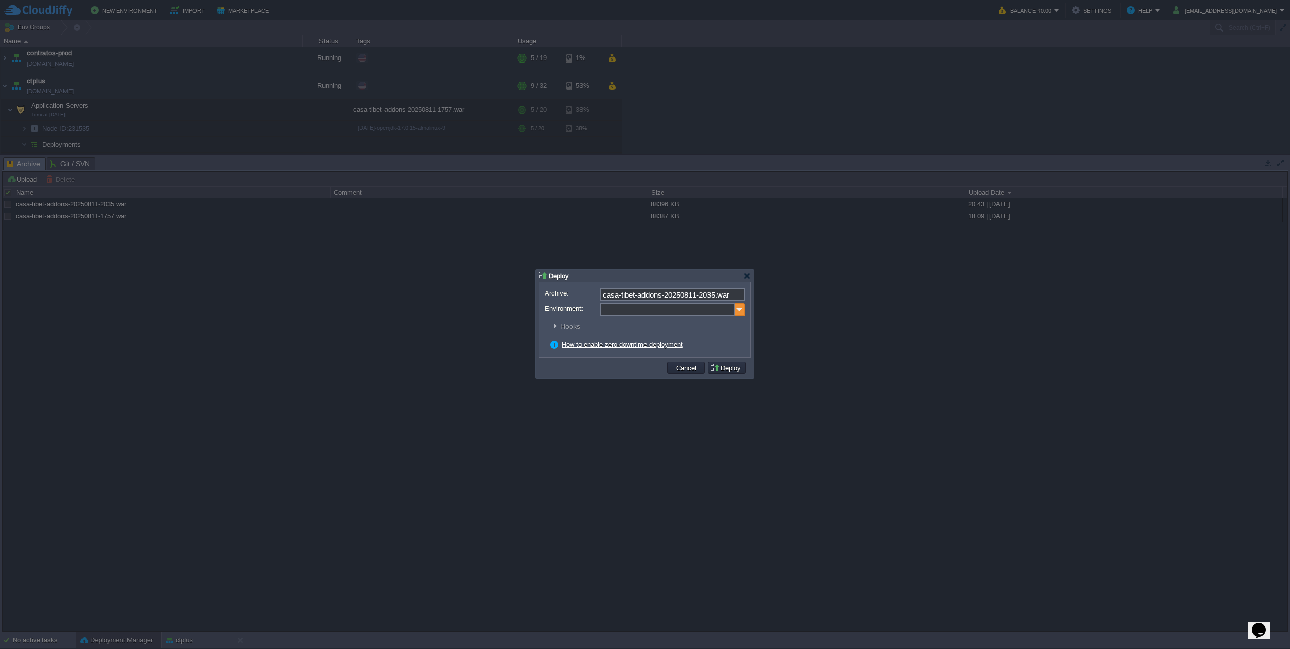
click at [739, 311] on img at bounding box center [740, 309] width 10 height 13
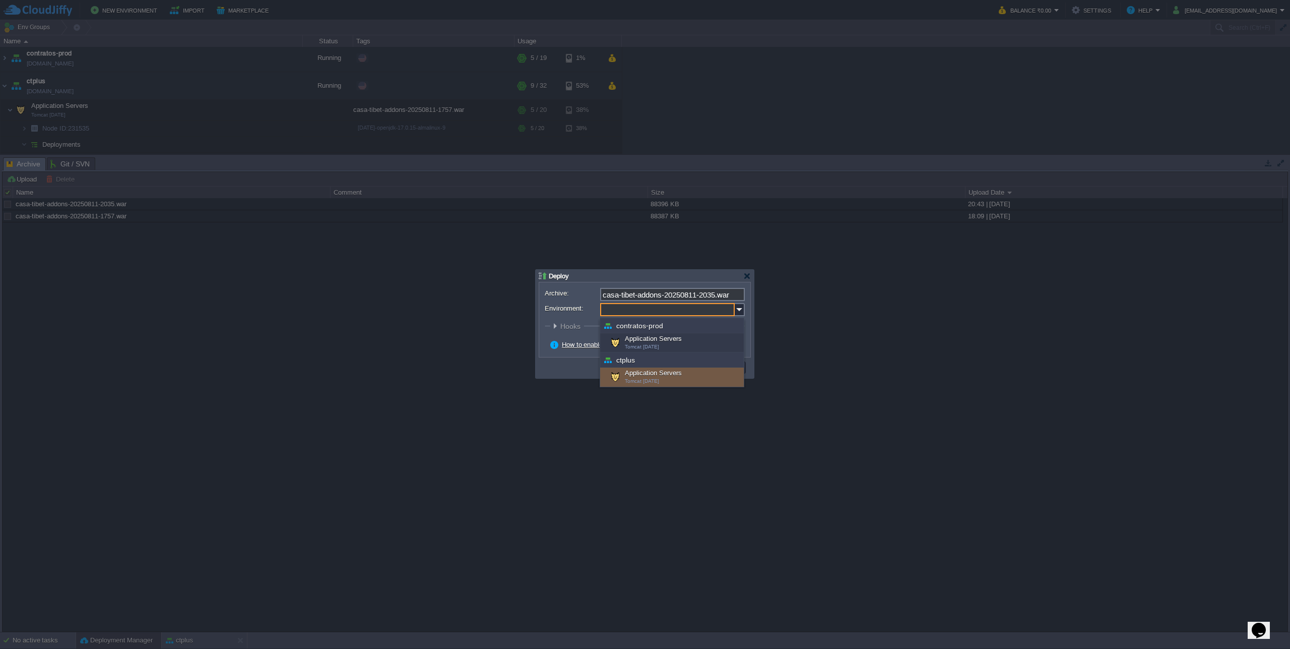
click at [633, 379] on span "Tomcat [DATE]" at bounding box center [642, 381] width 34 height 6
type input "Application Servers (ctplus)"
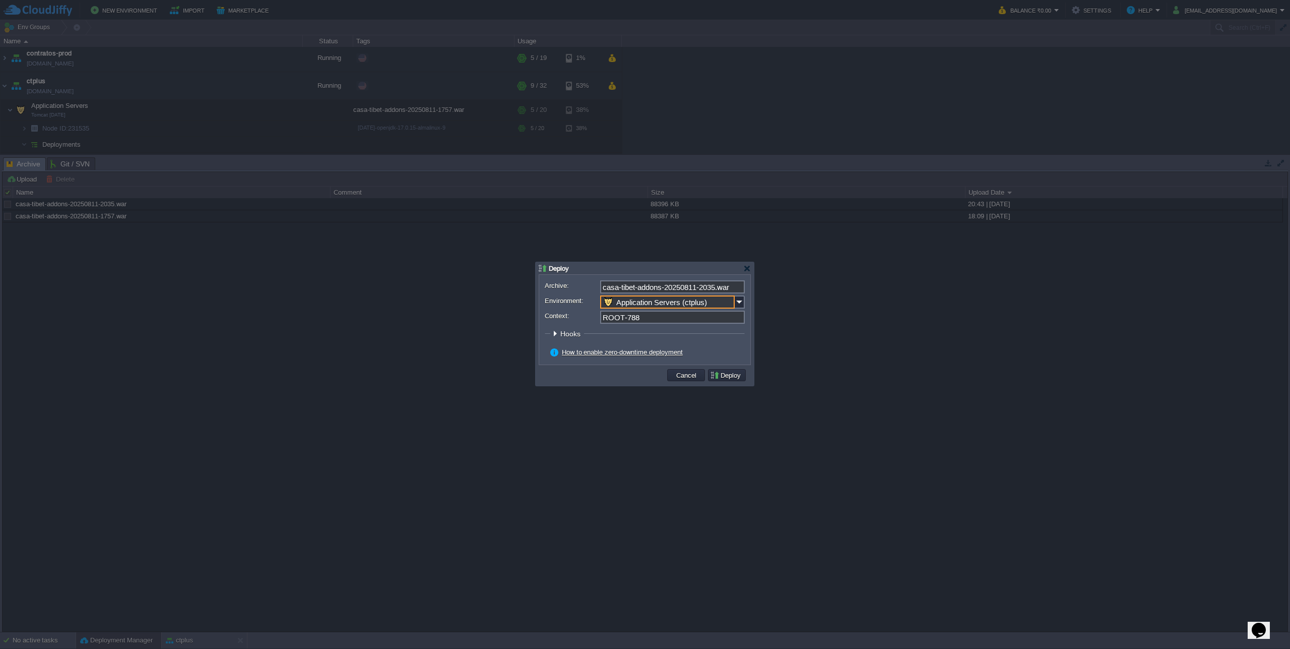
click at [633, 313] on input "ROOT-788" at bounding box center [672, 316] width 145 height 13
click at [626, 318] on input "ROOT-788" at bounding box center [672, 316] width 145 height 13
click at [723, 374] on button "Deploy" at bounding box center [727, 374] width 34 height 9
type input "ROOT"
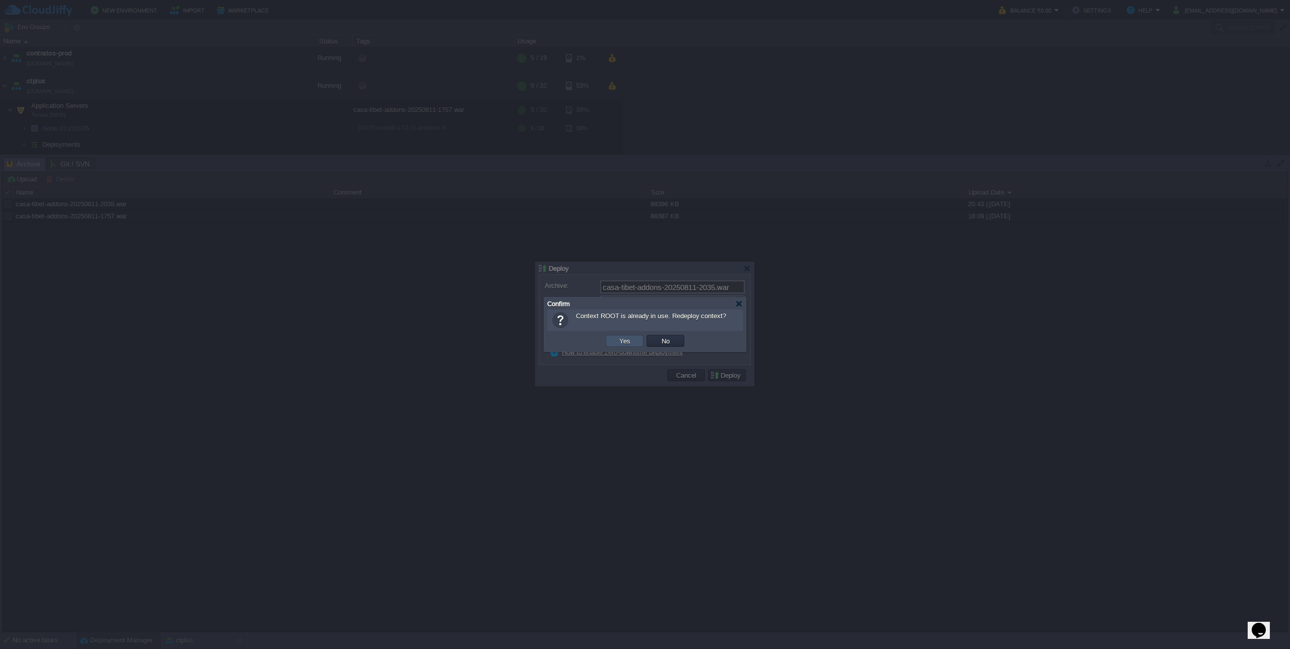
click at [632, 338] on button "Yes" at bounding box center [624, 340] width 17 height 9
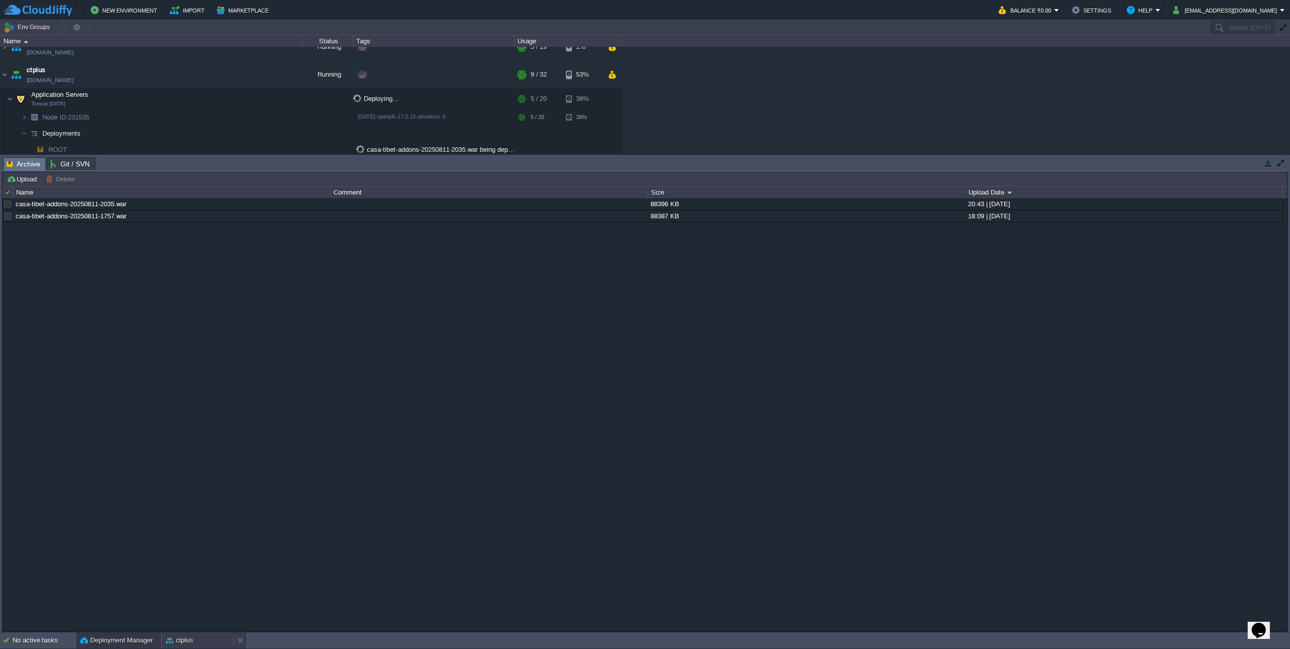
click at [189, 639] on button "ctplus" at bounding box center [179, 640] width 27 height 10
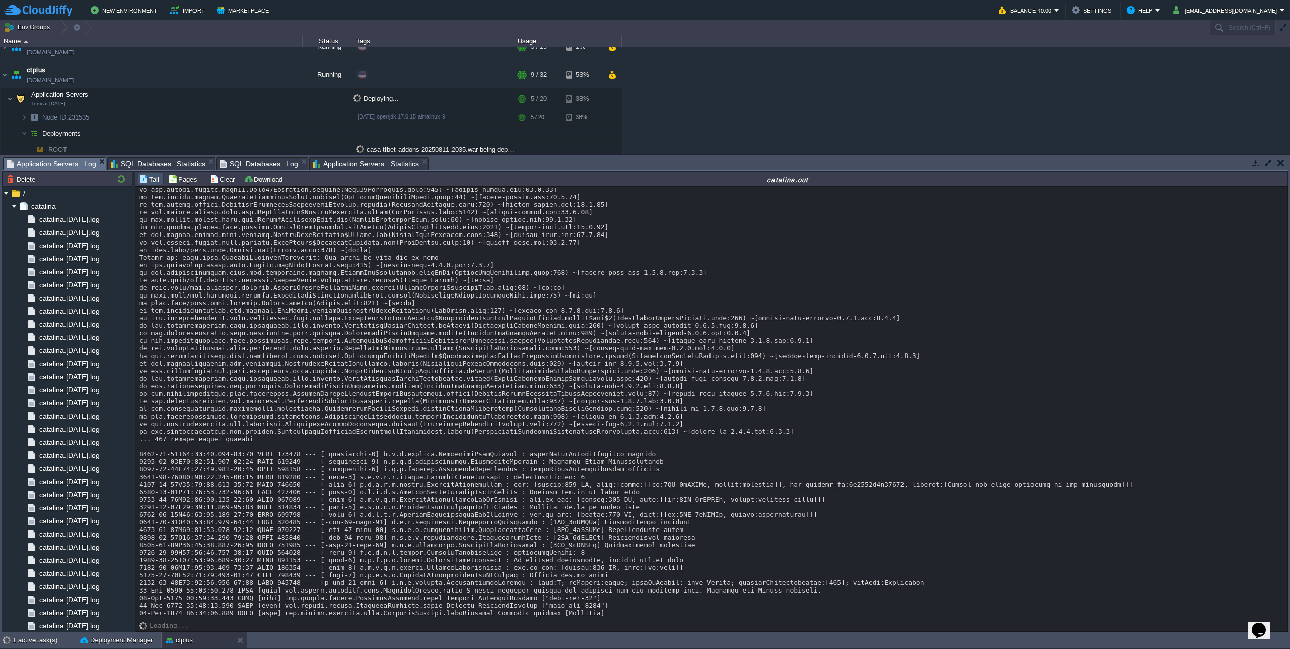
scroll to position [17898, 0]
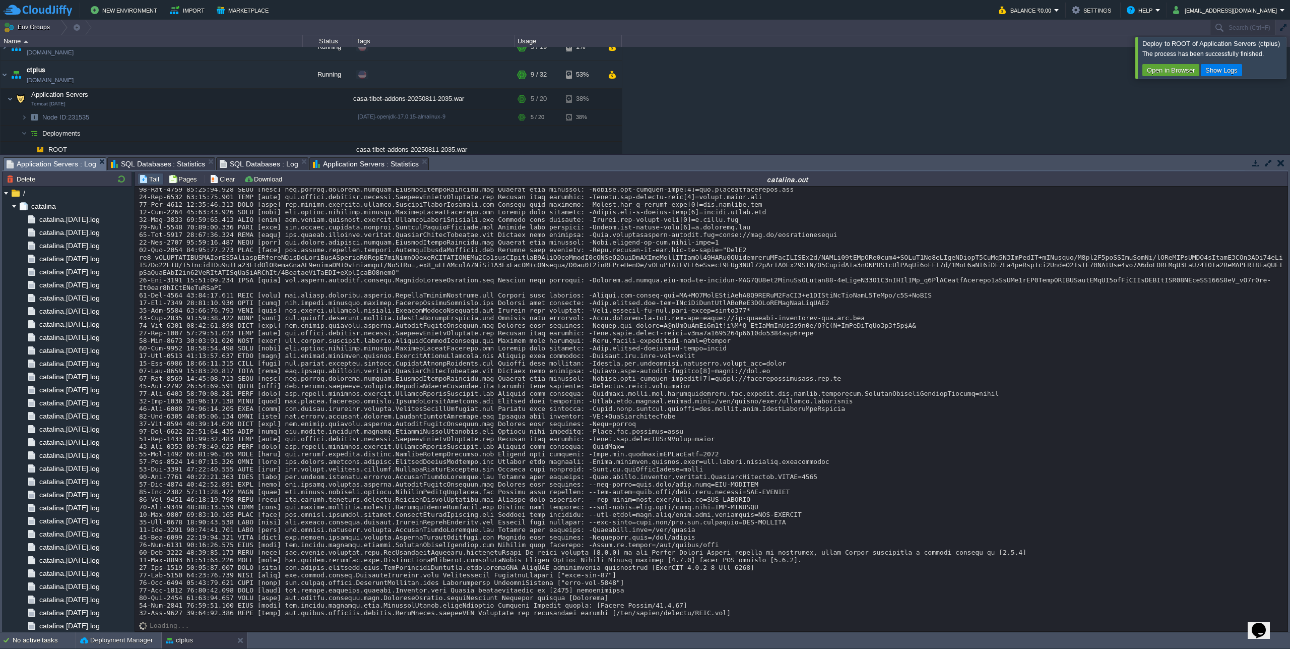
click at [1290, 57] on div at bounding box center [1302, 57] width 0 height 41
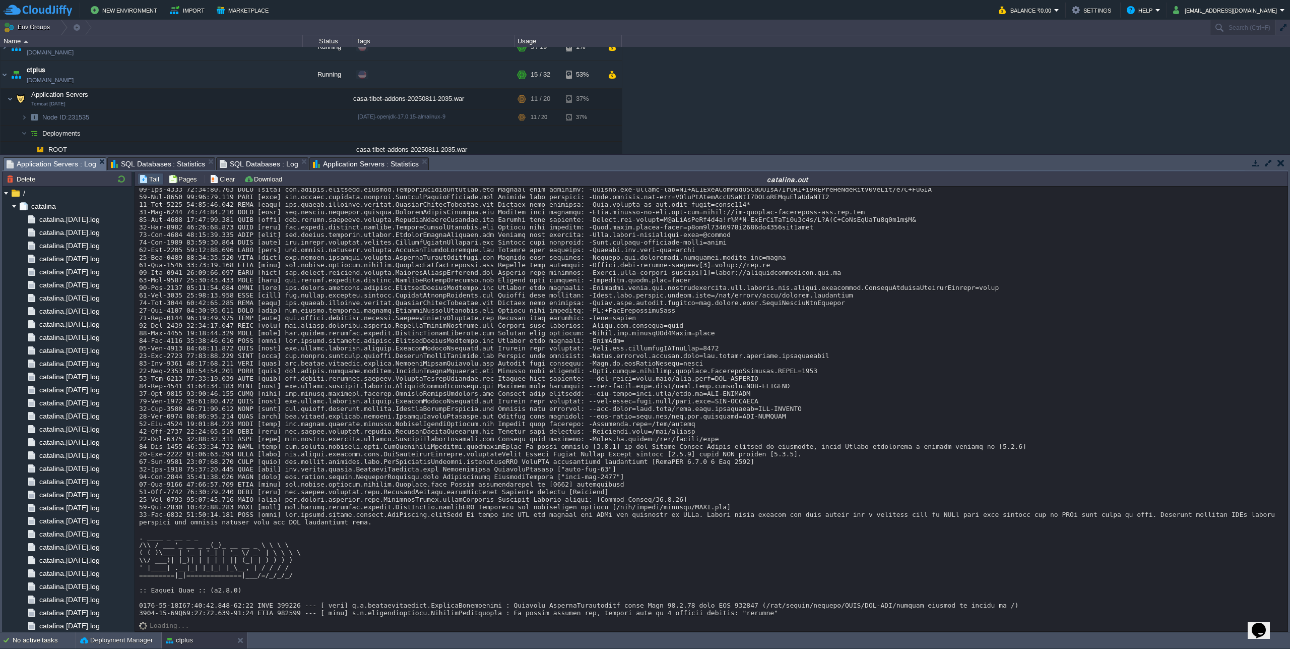
scroll to position [17908, 0]
click at [832, 619] on div "Loading..." at bounding box center [711, 618] width 1145 height 5
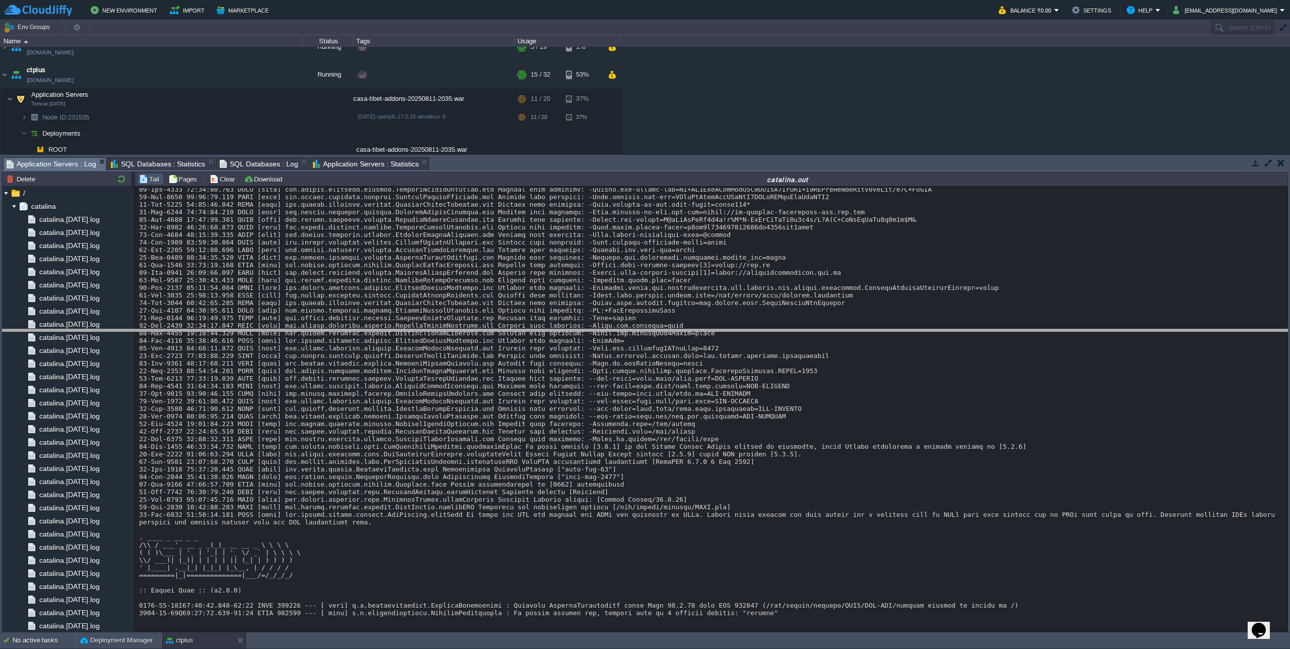
drag, startPoint x: 579, startPoint y: 168, endPoint x: 576, endPoint y: 340, distance: 171.9
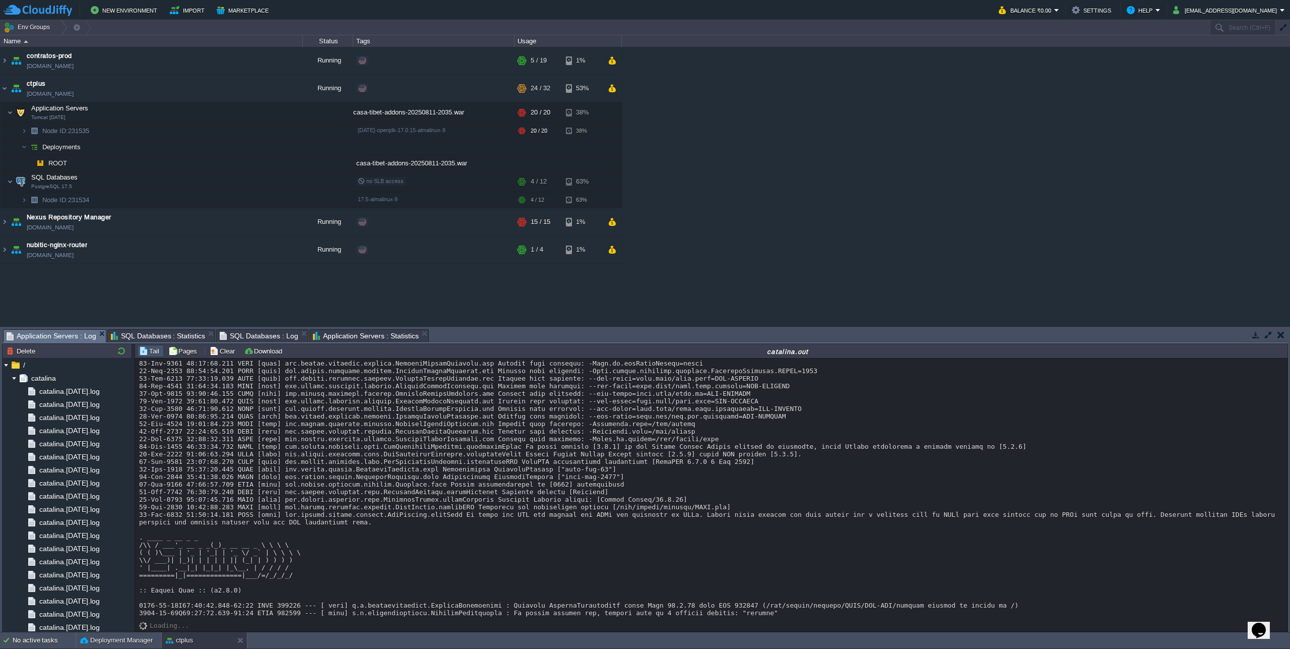
scroll to position [18079, 0]
click at [319, 622] on div "Loading..." at bounding box center [711, 494] width 1153 height 273
drag, startPoint x: 293, startPoint y: 567, endPoint x: 139, endPoint y: 523, distance: 160.8
click at [139, 523] on div "Loading..." at bounding box center [711, 494] width 1153 height 273
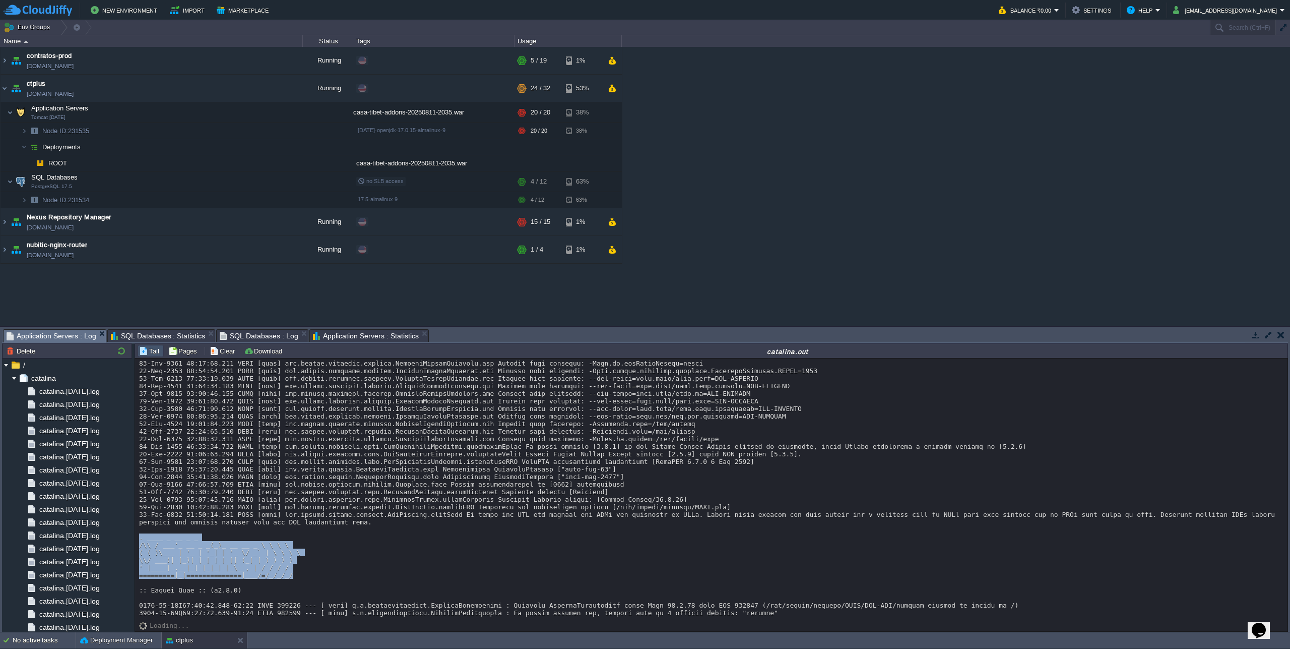
drag, startPoint x: 304, startPoint y: 569, endPoint x: 135, endPoint y: 523, distance: 175.0
click at [135, 523] on div "Loading..." at bounding box center [711, 494] width 1153 height 273
drag, startPoint x: 296, startPoint y: 567, endPoint x: 138, endPoint y: 525, distance: 163.2
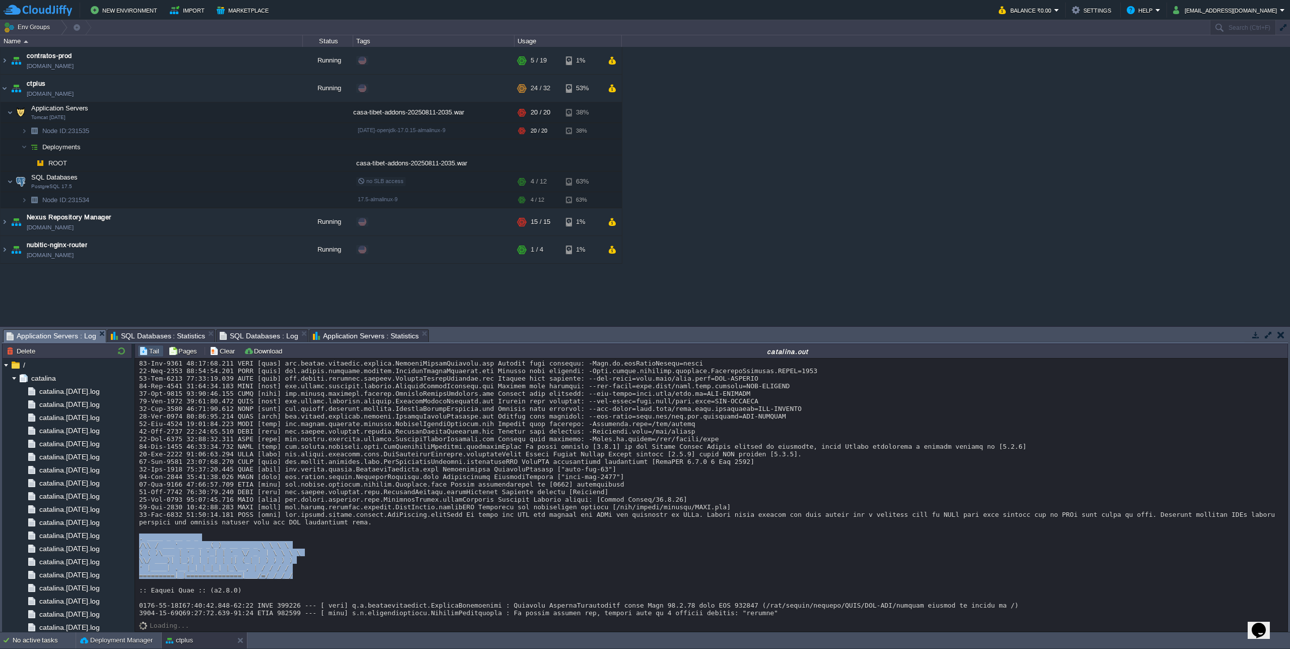
click at [138, 525] on div "Loading..." at bounding box center [711, 494] width 1153 height 273
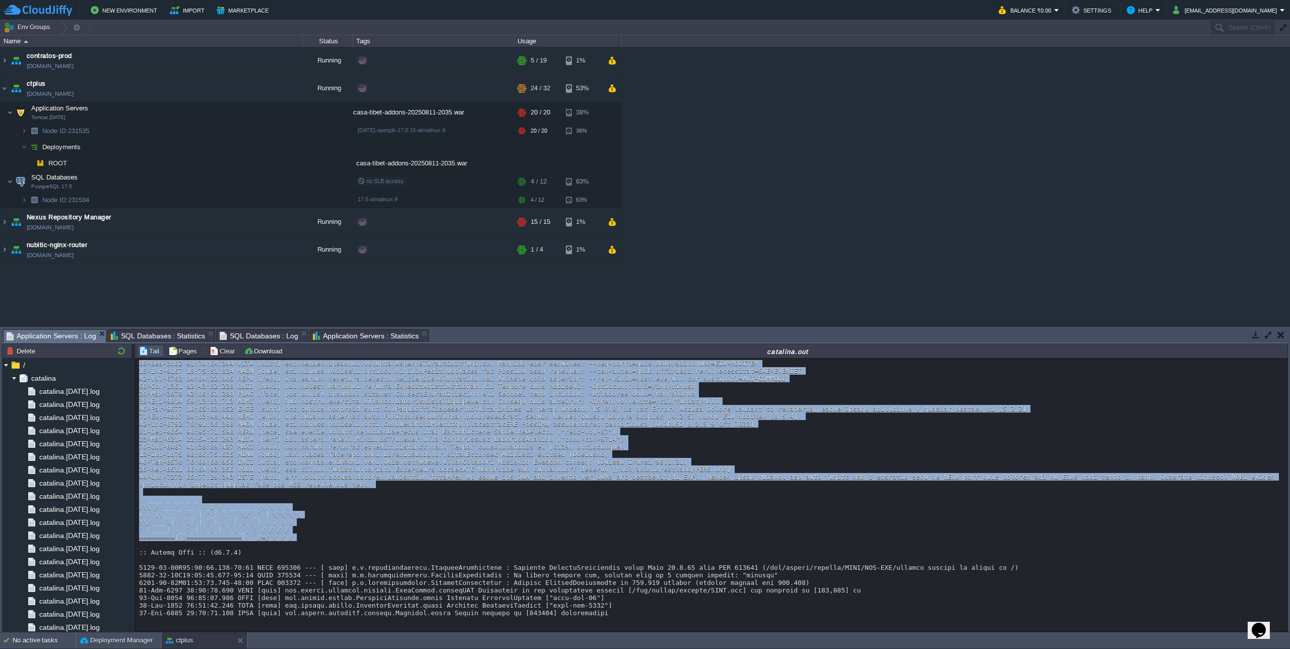
drag, startPoint x: 295, startPoint y: 570, endPoint x: 139, endPoint y: 530, distance: 161.2
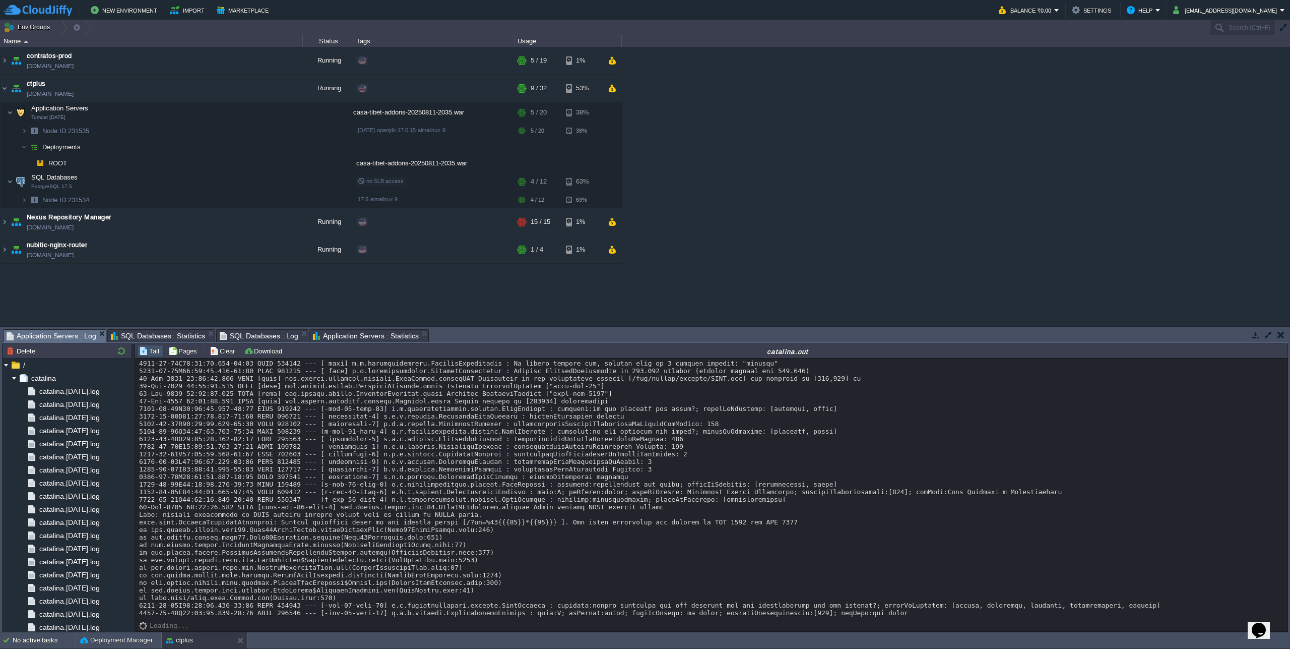
scroll to position [18089, 0]
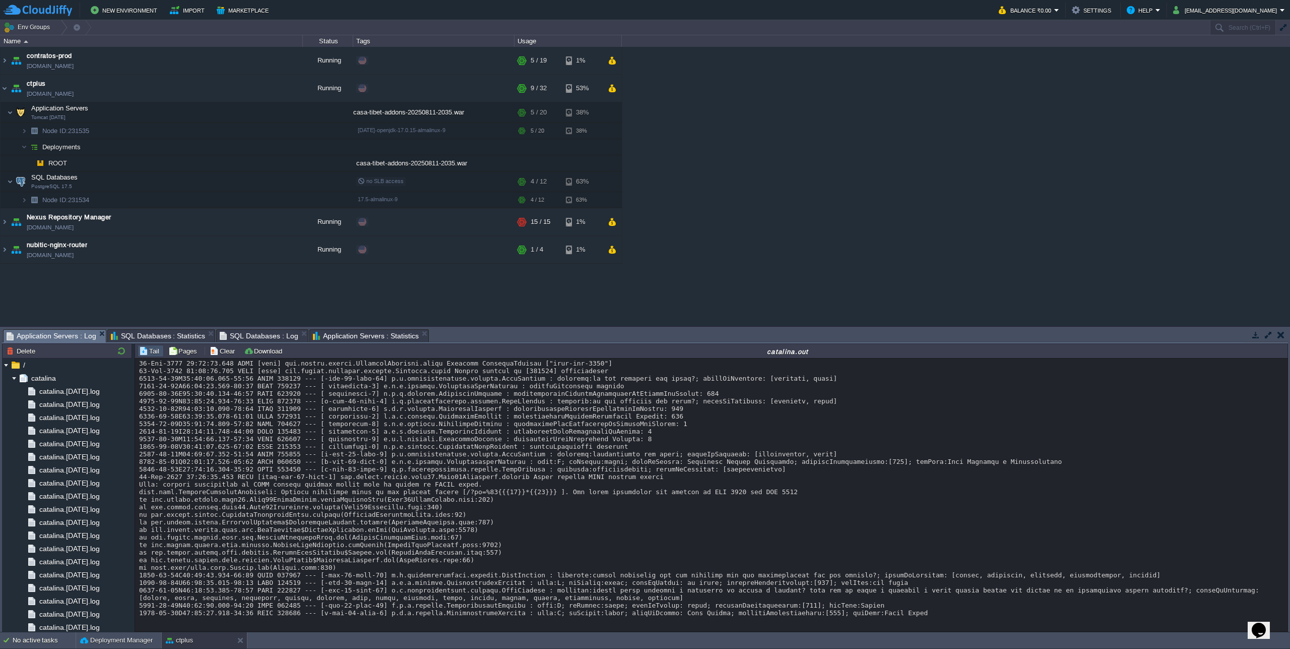
scroll to position [18089, 0]
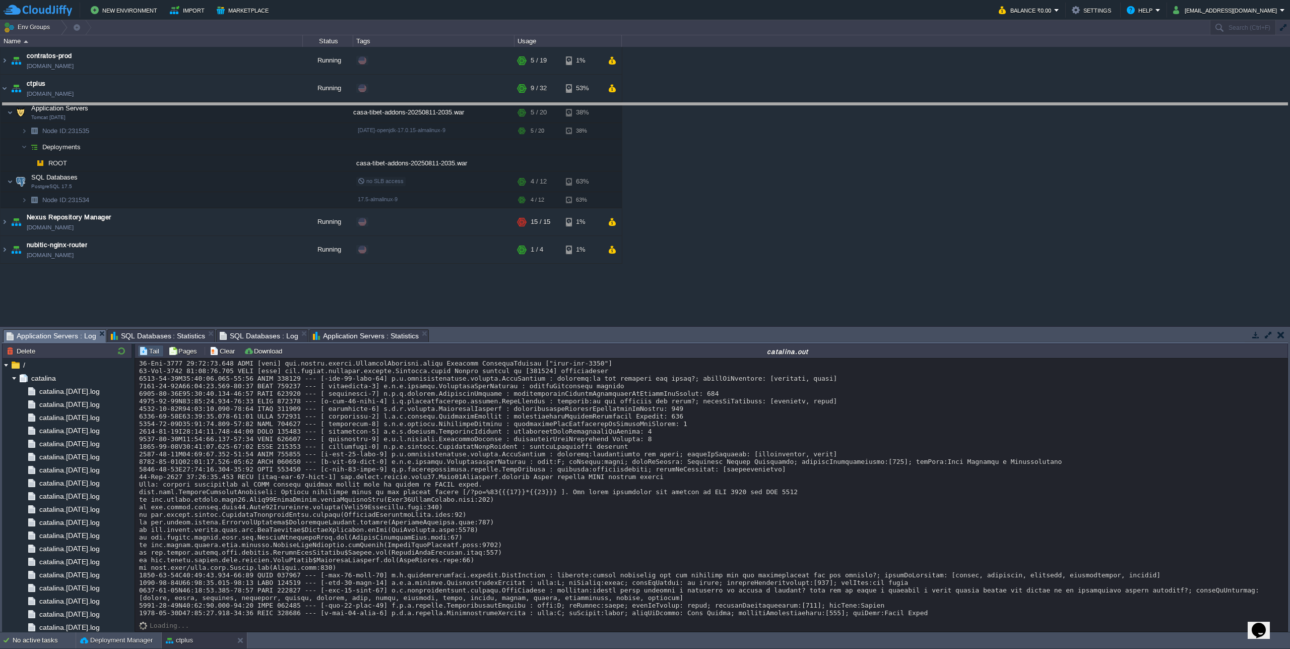
drag, startPoint x: 921, startPoint y: 334, endPoint x: 930, endPoint y: 108, distance: 226.5
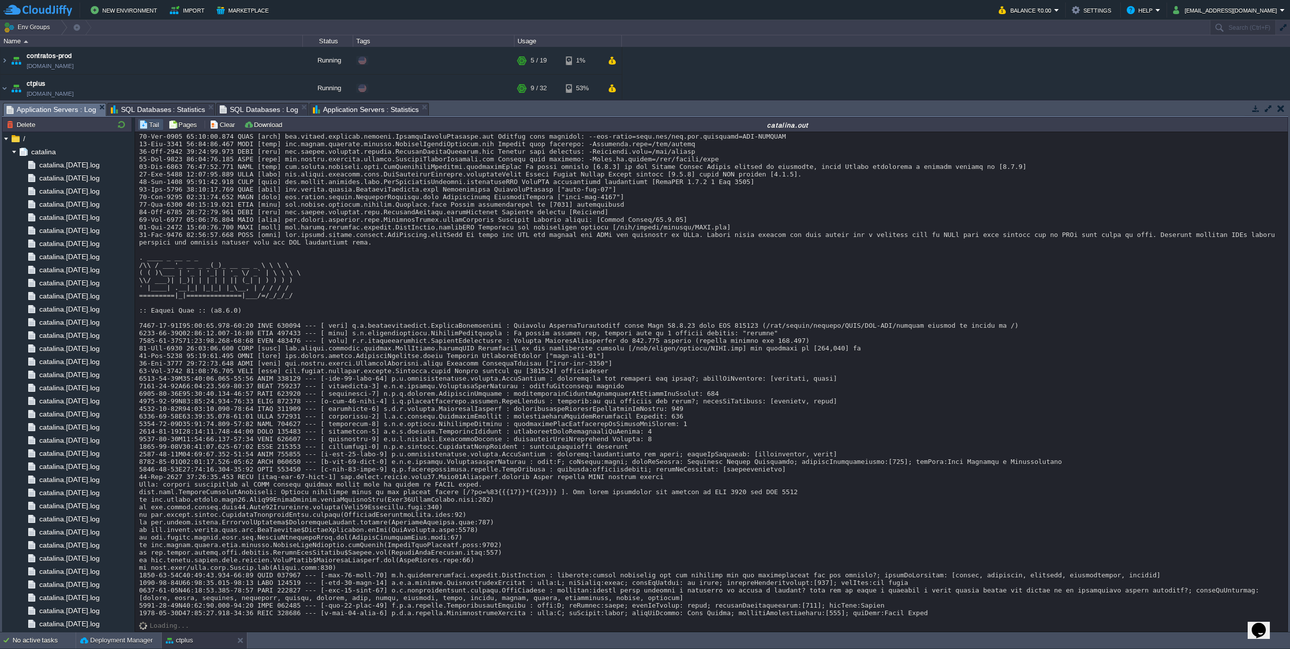
scroll to position [17862, 0]
